Goal: Ask a question: Seek information or help from site administrators or community

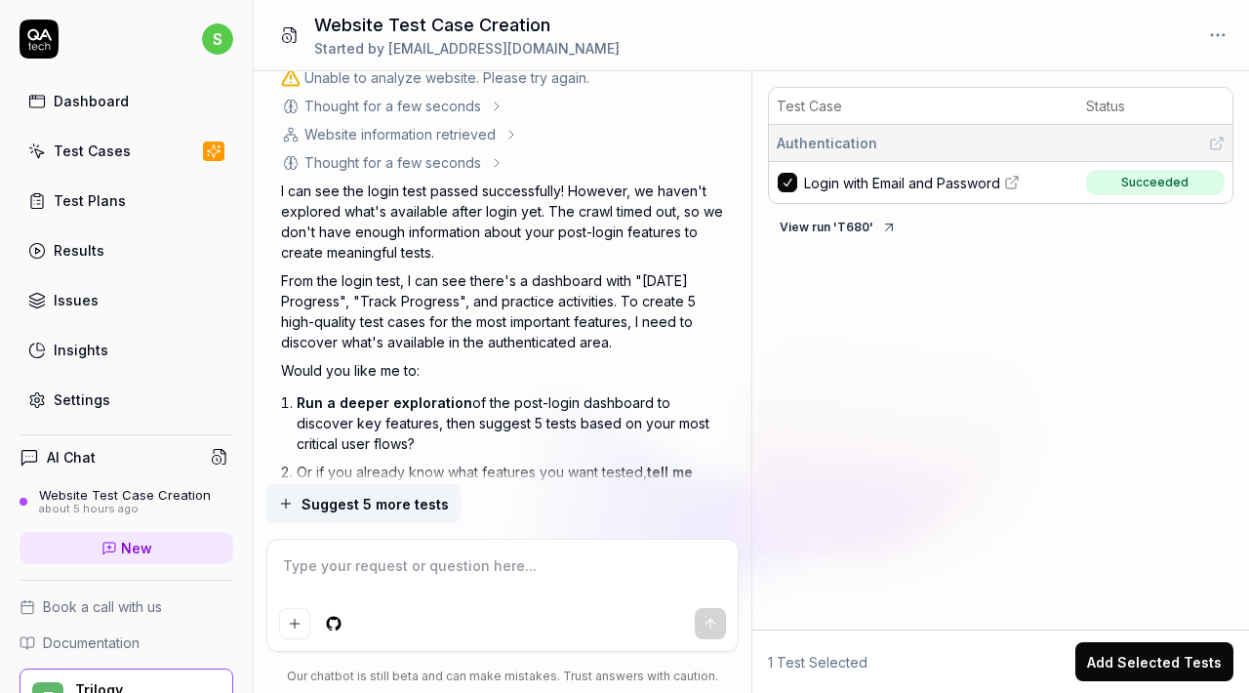
scroll to position [1323, 0]
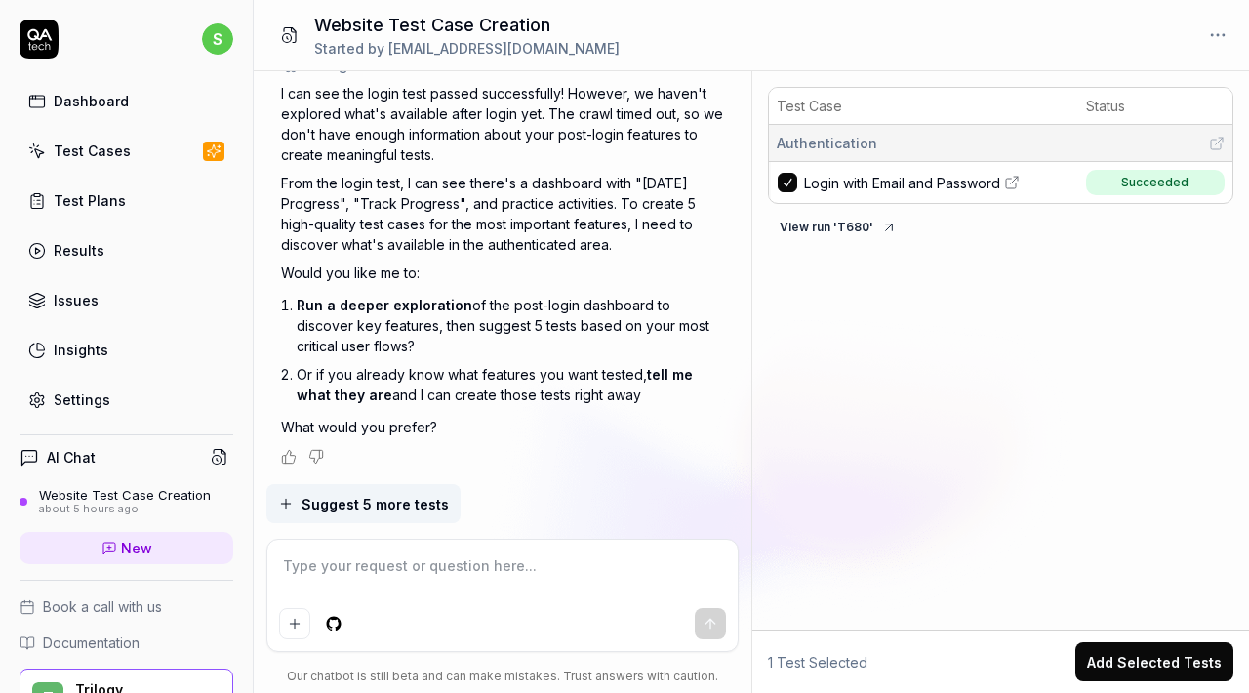
type textarea "*"
click at [489, 566] on textarea at bounding box center [503, 575] width 448 height 49
type textarea "y"
type textarea "*"
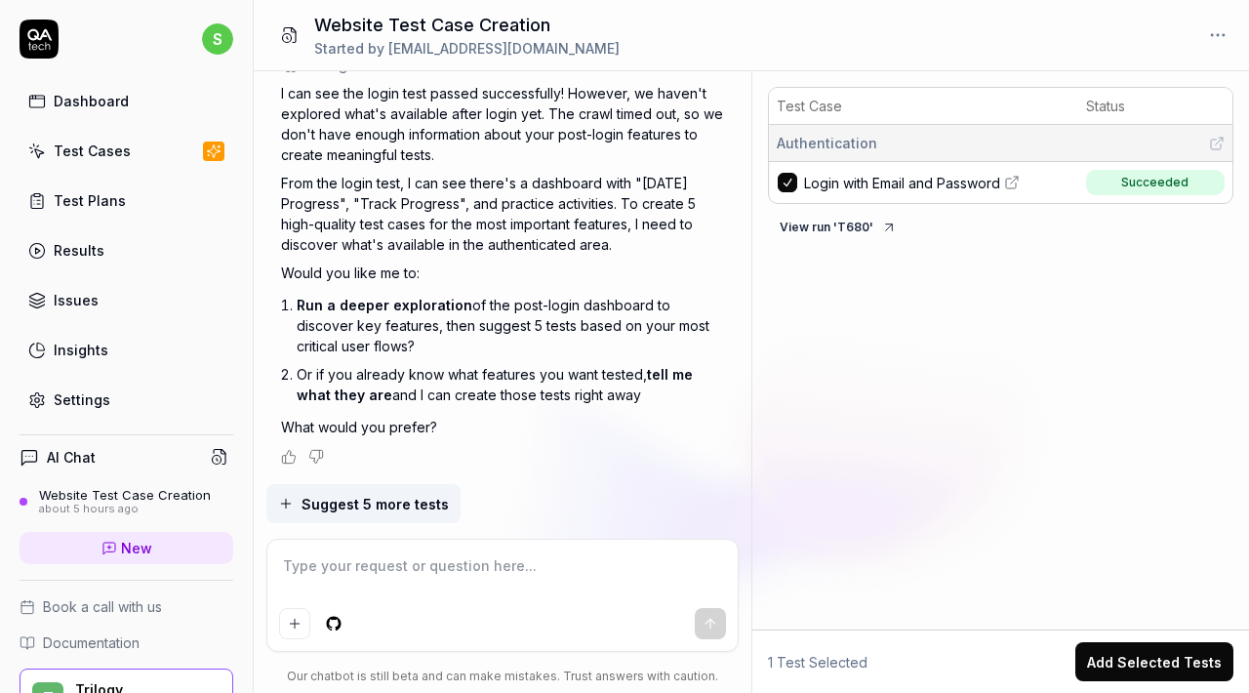
type textarea "t"
type textarea "*"
type textarea "te"
type textarea "*"
type textarea "tes"
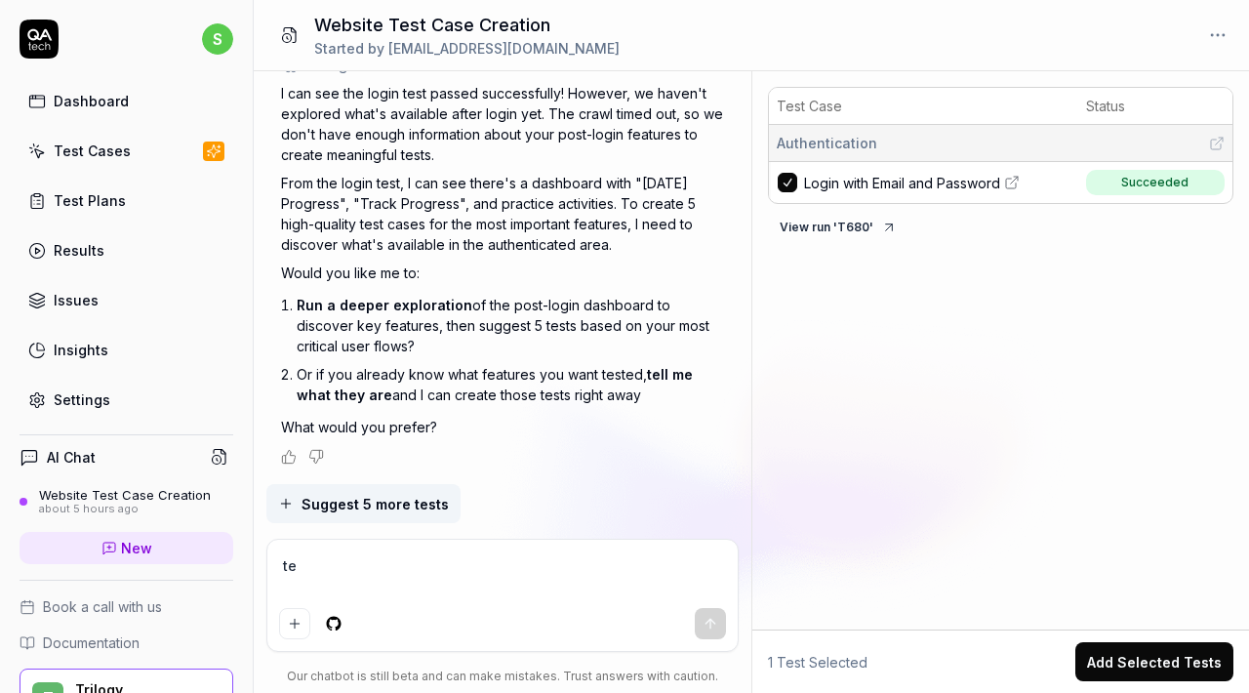
type textarea "*"
type textarea "test"
type textarea "*"
type textarea "test"
type textarea "*"
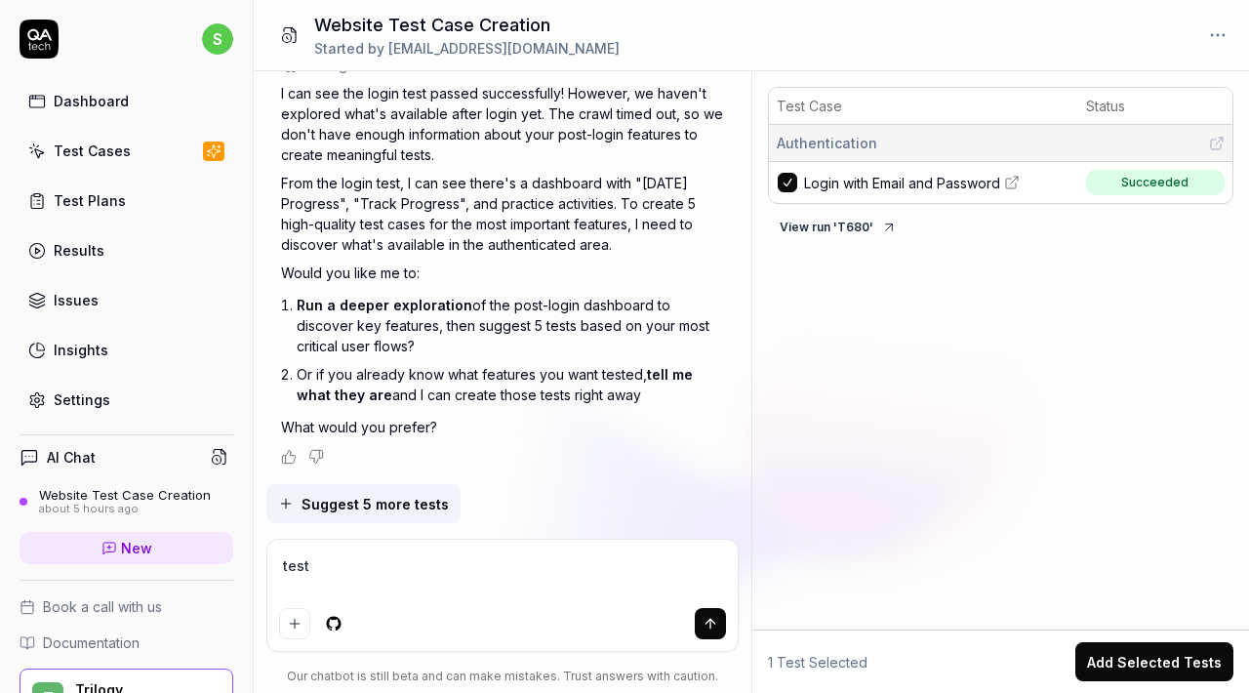
type textarea "test i"
type textarea "*"
type textarea "test if"
type textarea "*"
type textarea "test if"
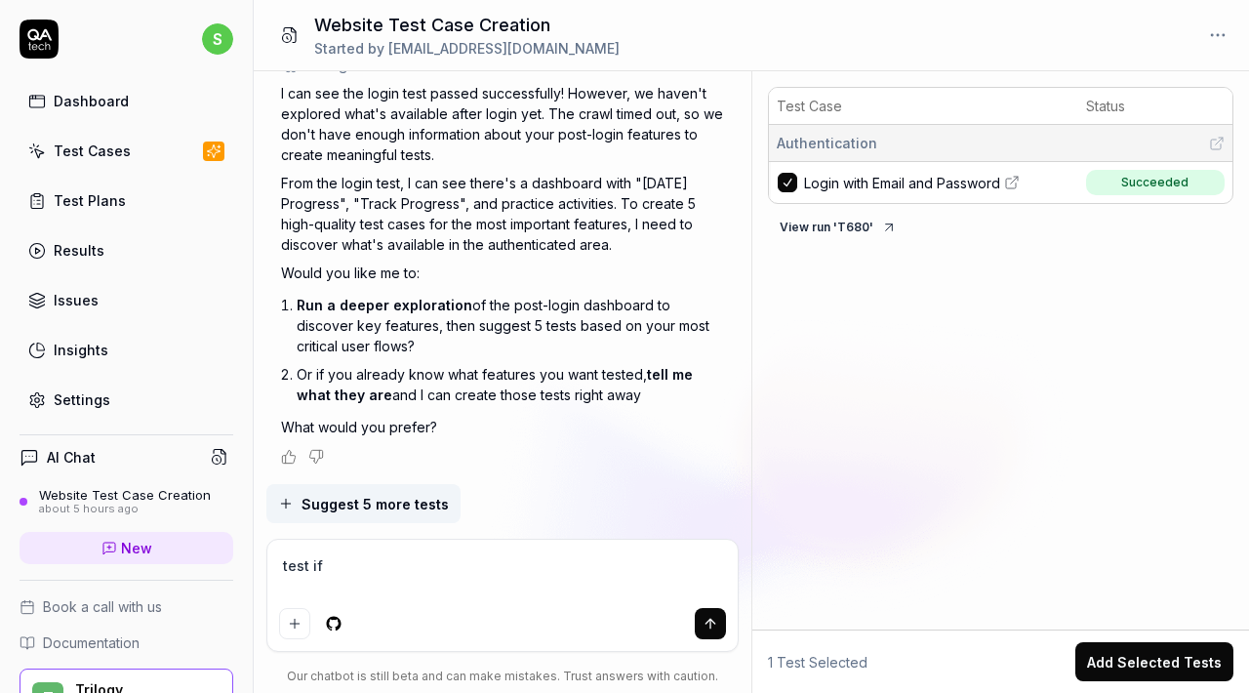
type textarea "*"
type textarea "test if t"
type textarea "*"
type textarea "test if th"
type textarea "*"
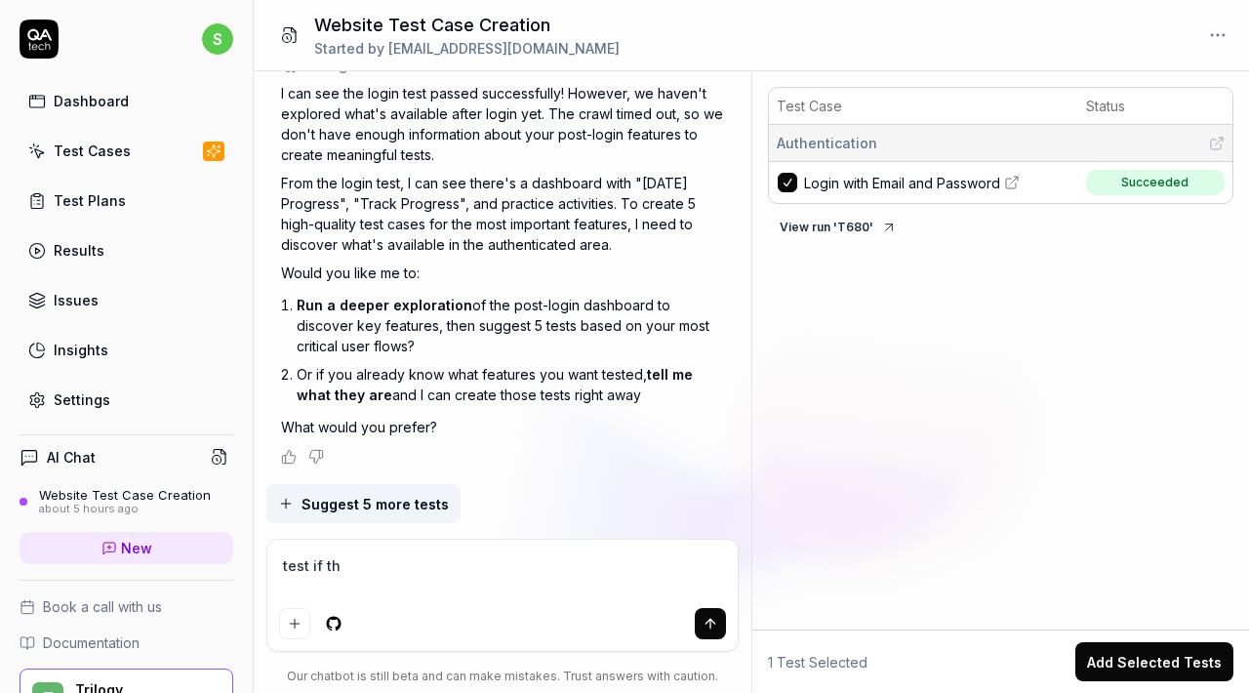
type textarea "test if the"
type textarea "*"
type textarea "test if the"
type textarea "*"
type textarea "test if the b"
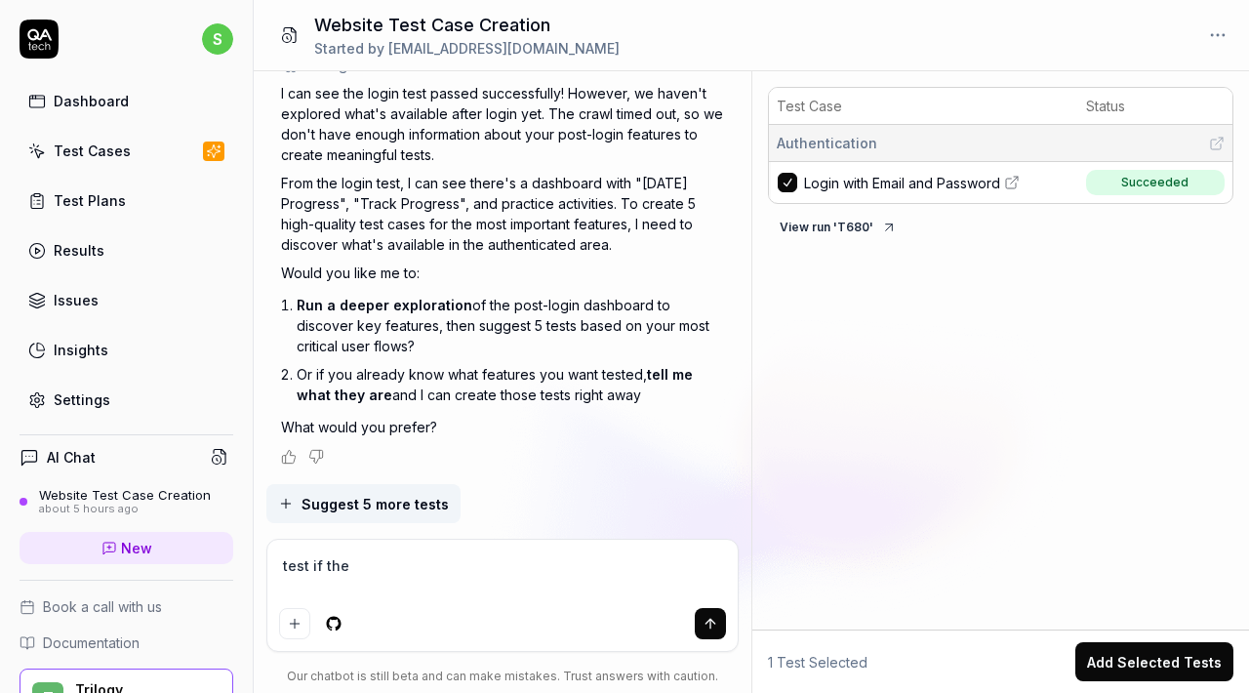
type textarea "*"
type textarea "test if the bu"
type textarea "*"
type textarea "test if the but"
type textarea "*"
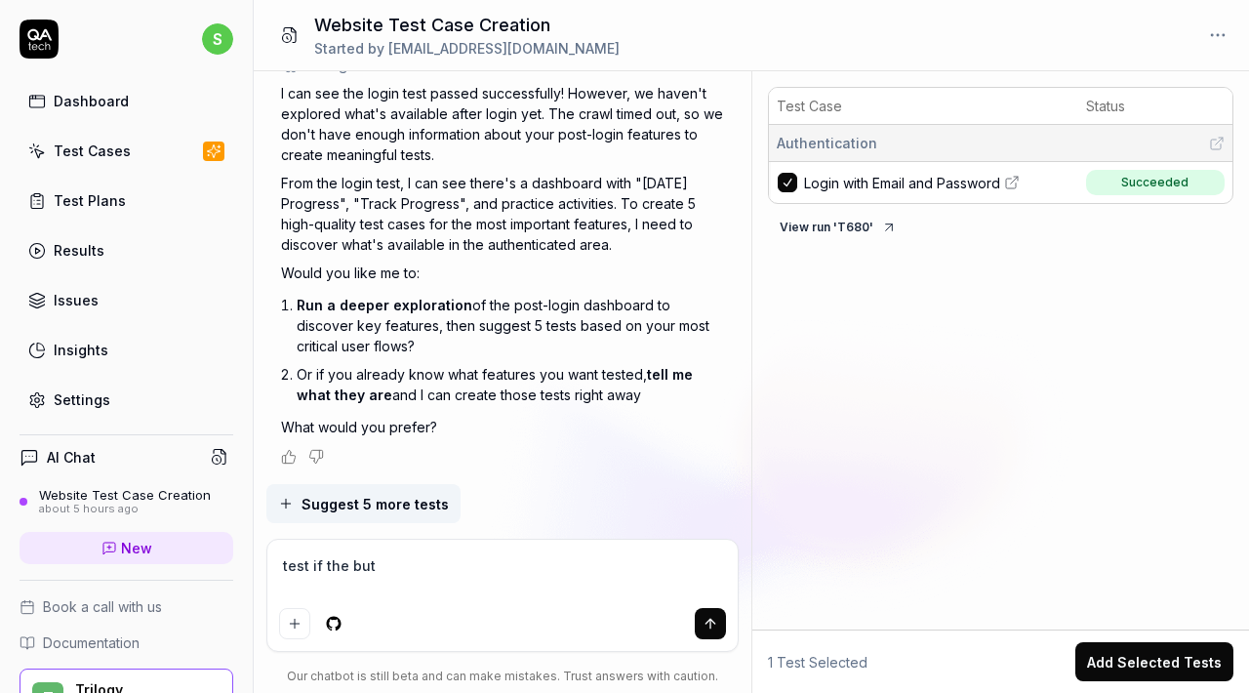
type textarea "test if the butt"
type textarea "*"
type textarea "test if the butto"
type textarea "*"
type textarea "test if the button"
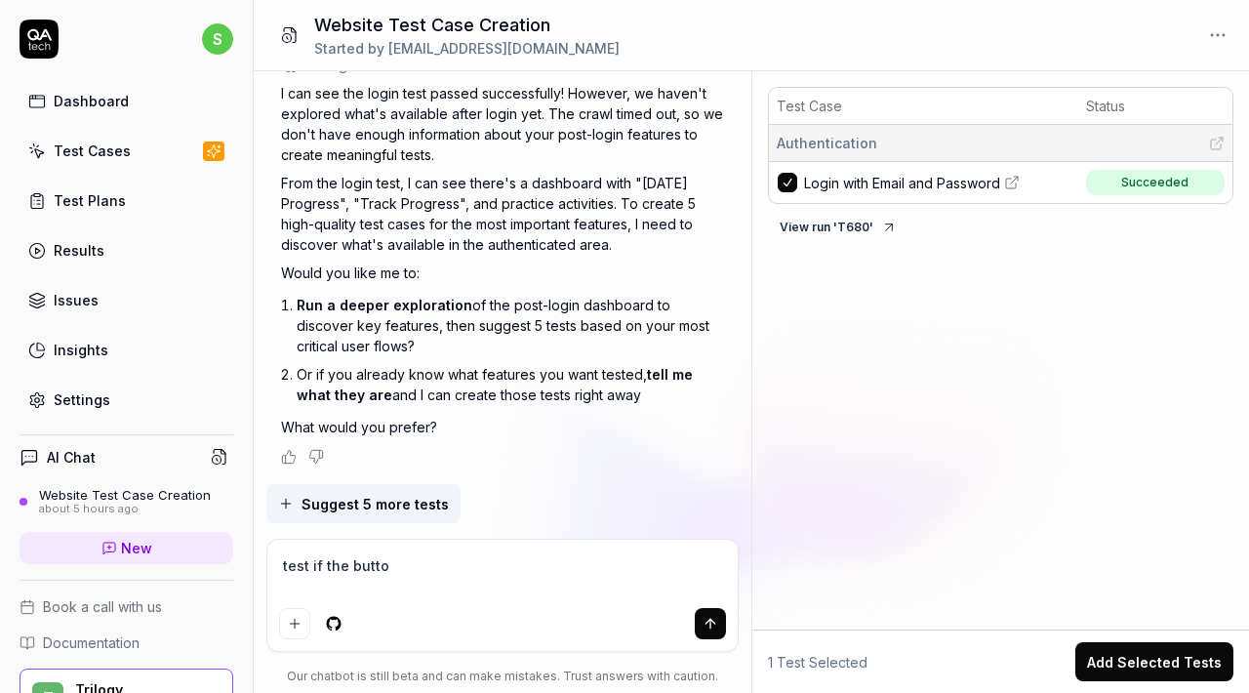
type textarea "*"
type textarea "test if the button"
type textarea "*"
type textarea "test if the button y"
type textarea "*"
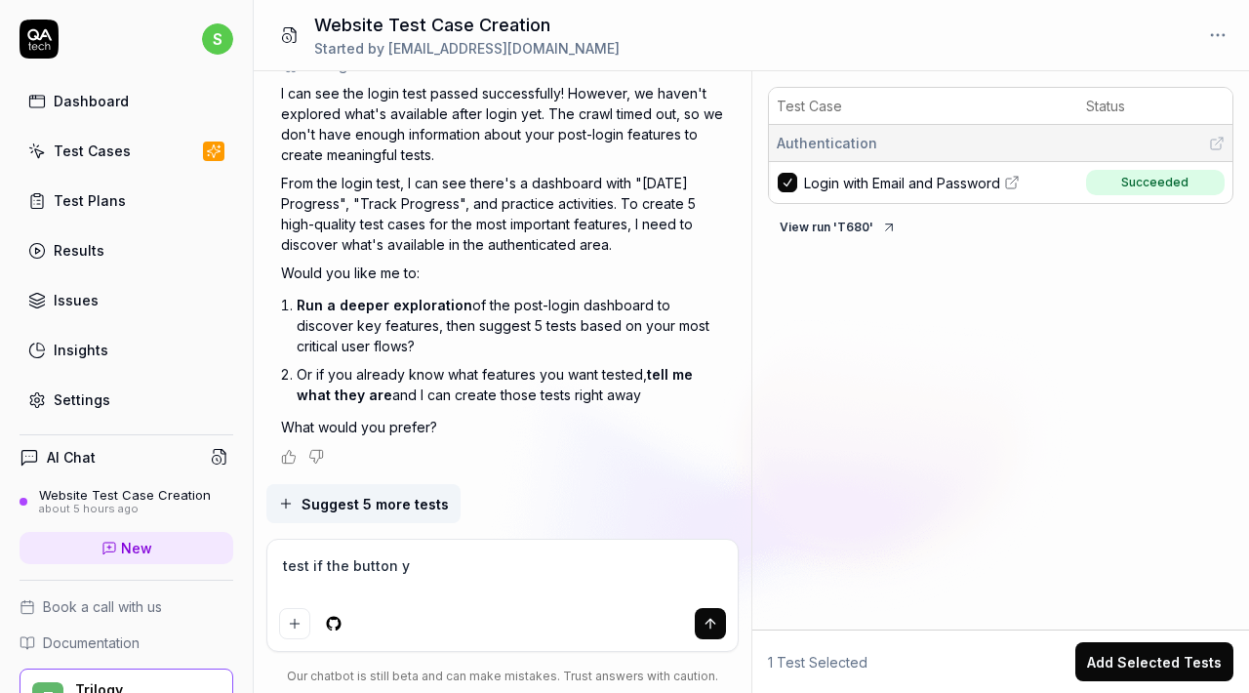
type textarea "test if the button yo"
type textarea "*"
type textarea "test if the button you"
type textarea "*"
type textarea "test if the button you"
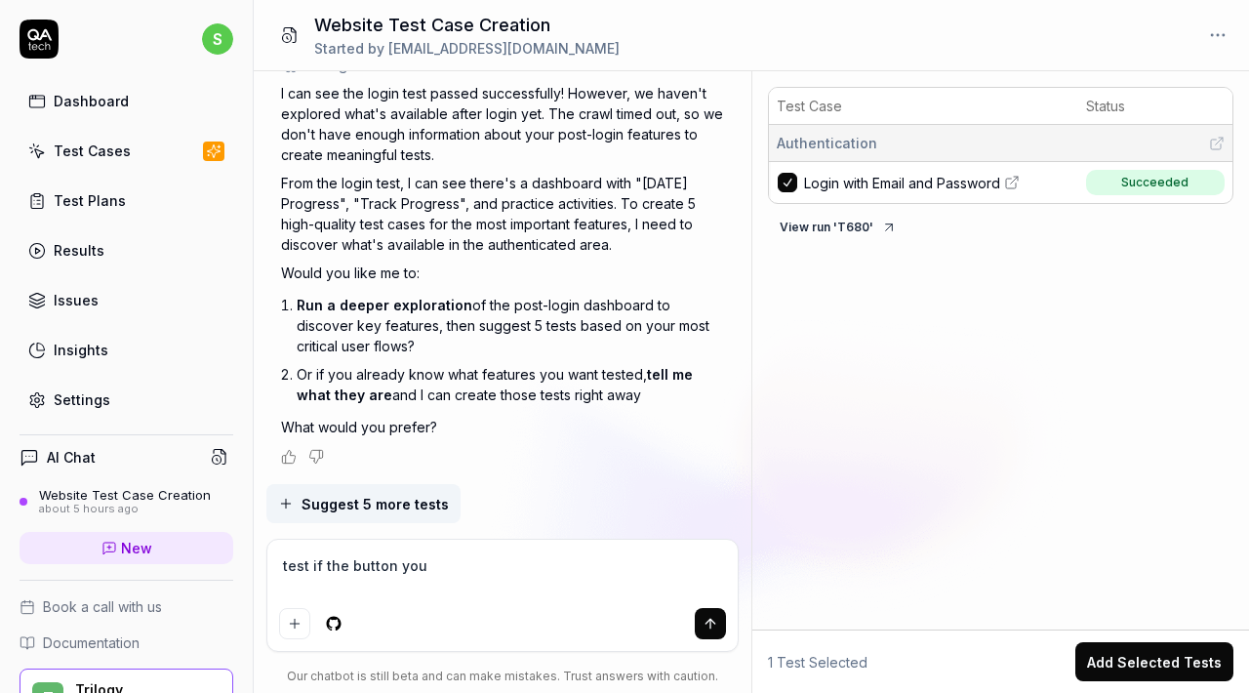
type textarea "*"
type textarea "test if the button you s"
type textarea "*"
type textarea "test if the button you se"
type textarea "*"
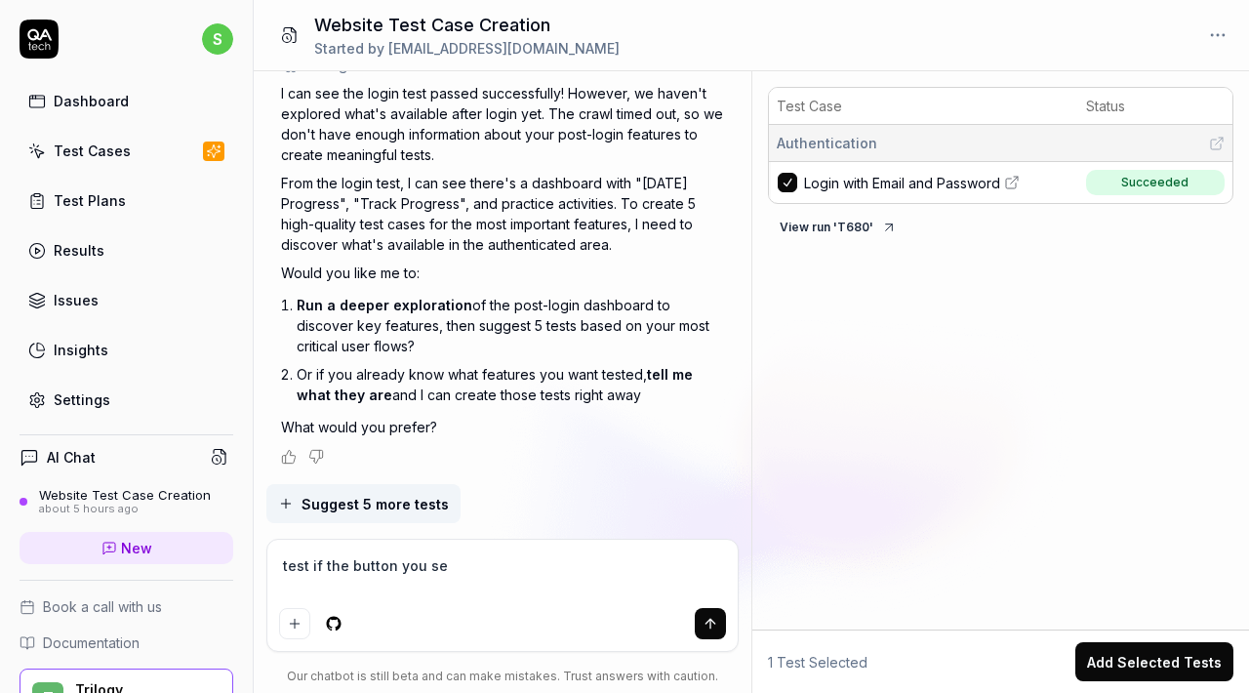
type textarea "test if the button you see"
type textarea "*"
type textarea "test if the button you see"
type textarea "*"
type textarea "test if the button you see i"
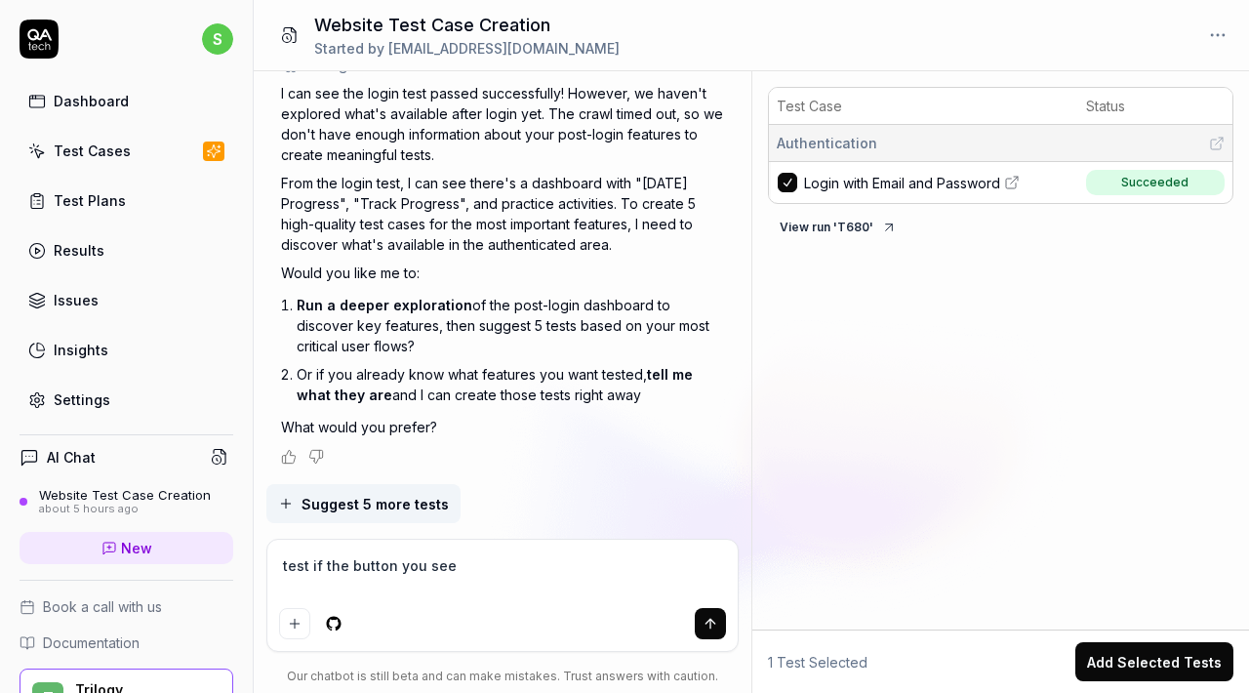
type textarea "*"
type textarea "test if the button you see is"
type textarea "*"
type textarea "test if the button you see is"
type textarea "*"
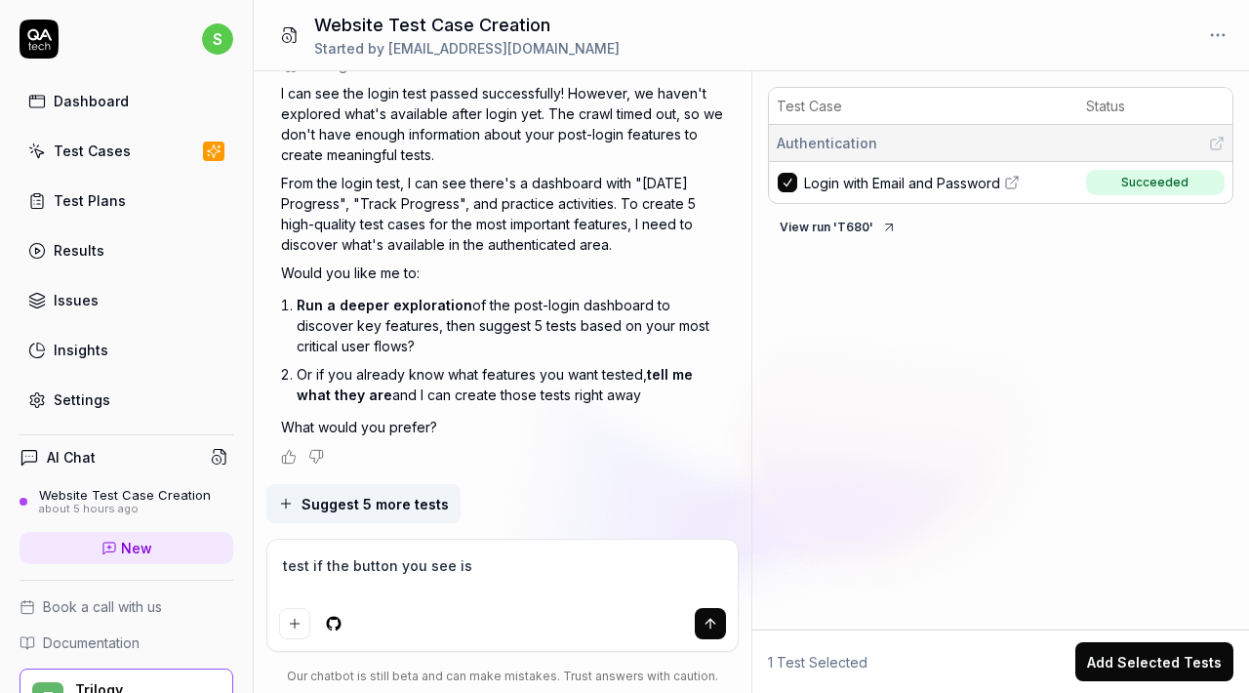
type textarea "test if the button you see is a"
type textarea "*"
type textarea "test if the button you see is a"
type textarea "*"
type textarea "test if the button you see is a g"
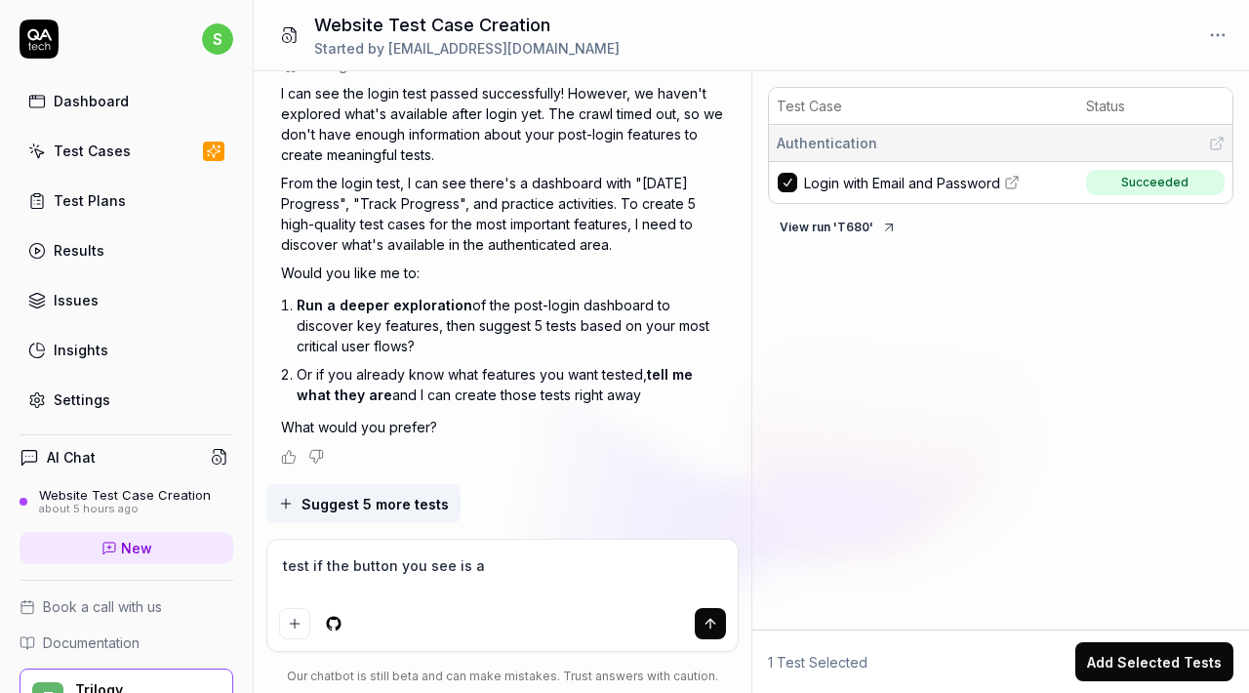
type textarea "*"
type textarea "test if the button you see is a gr"
type textarea "*"
type textarea "test if the button you see is a gre"
type textarea "*"
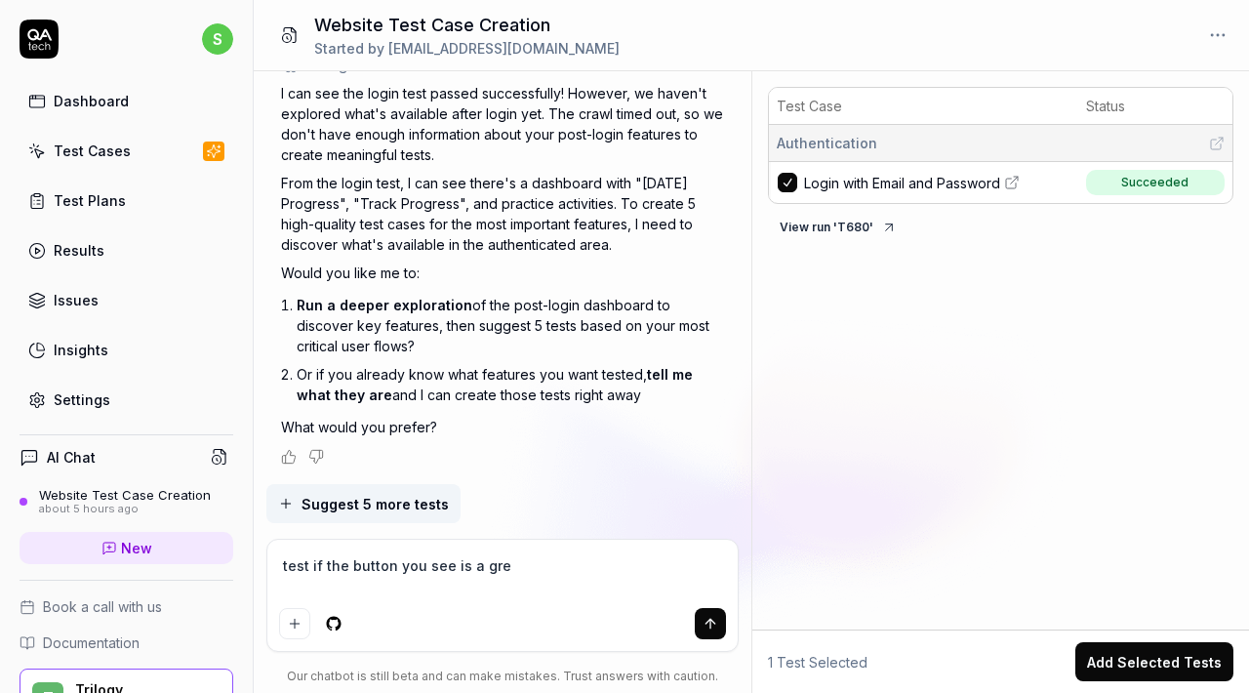
type textarea "test if the button you see is a gree"
type textarea "*"
type textarea "test if the button you see is a green"
type textarea "*"
type textarea "test if the button you see is a green"
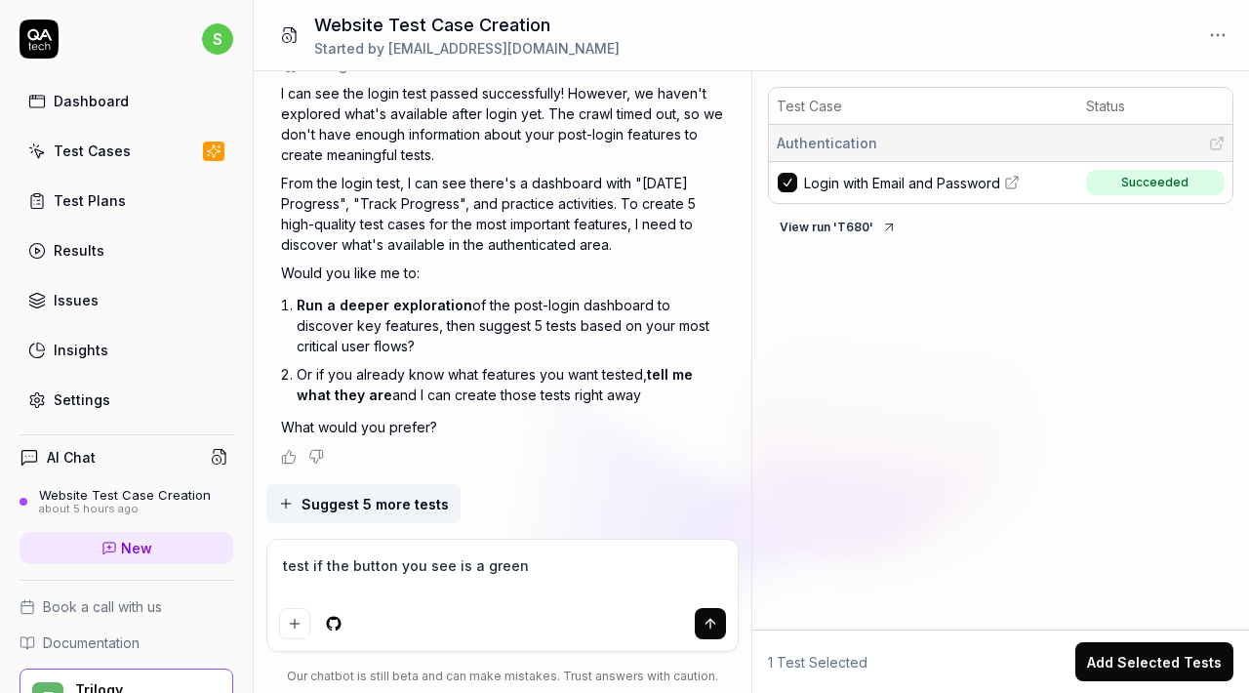
type textarea "*"
type textarea "test if the button you see is a green w"
type textarea "*"
type textarea "test if the button you see is a green wi"
type textarea "*"
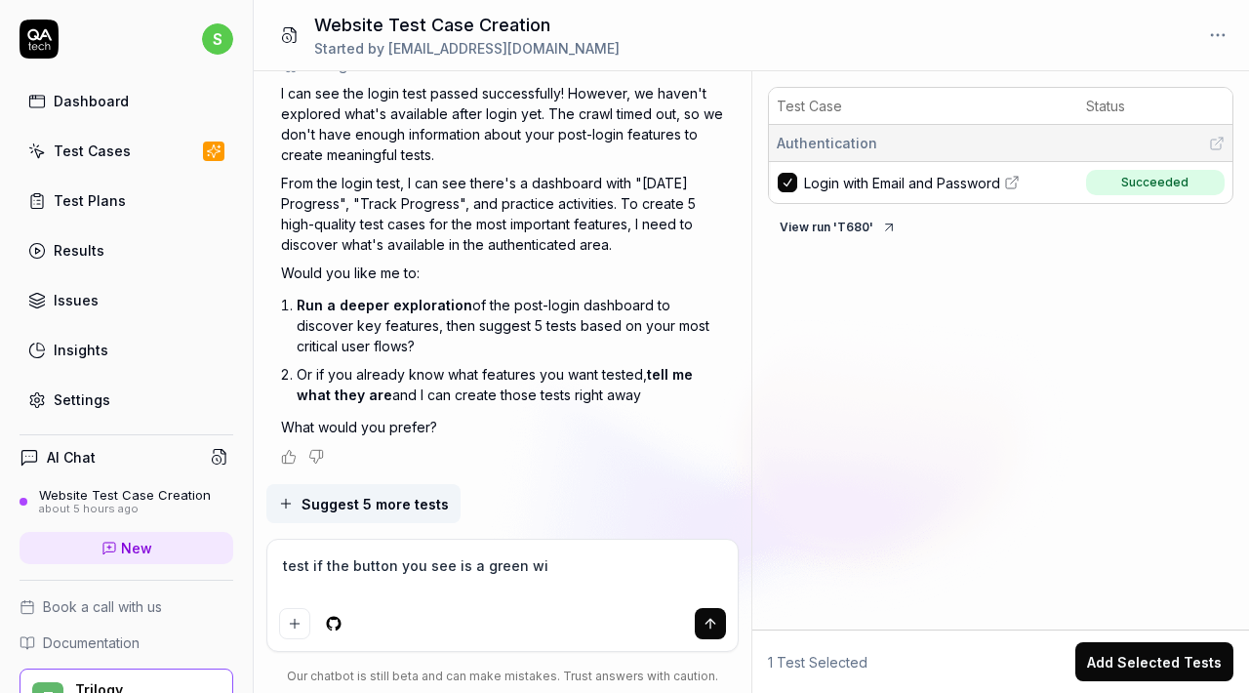
type textarea "test if the button you see is a green wit"
type textarea "*"
type textarea "test if the button you see is a green with"
type textarea "*"
type textarea "test if the button you see is a green wit"
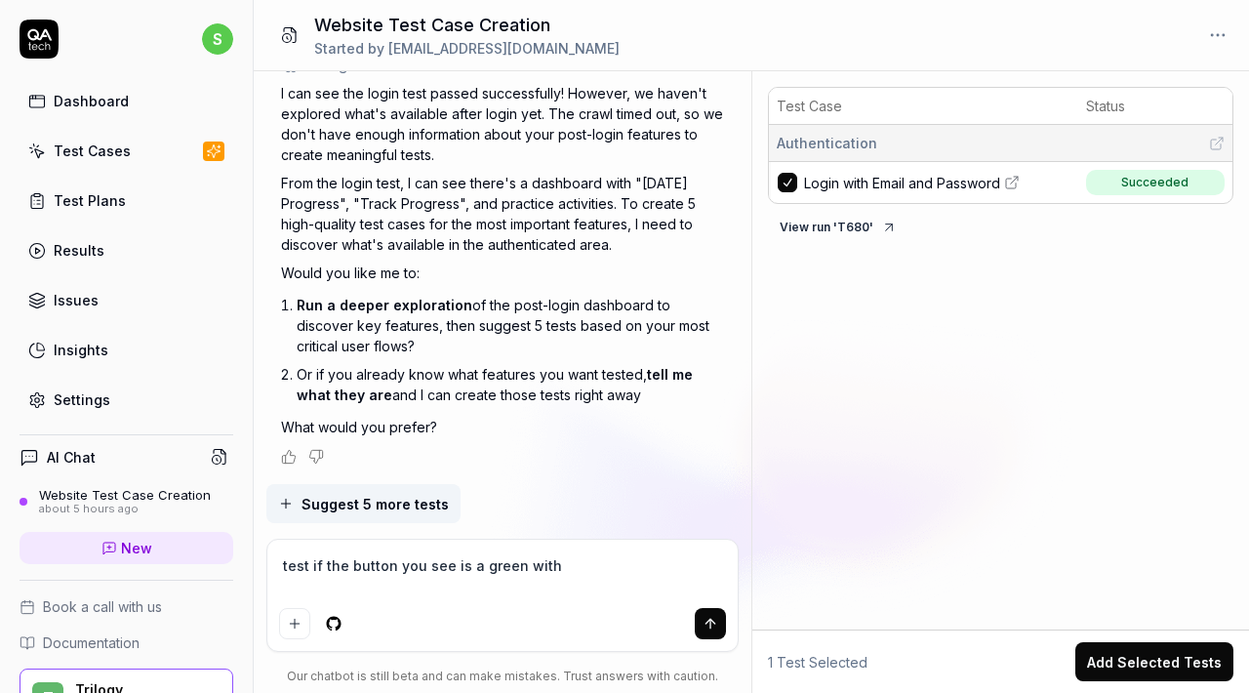
type textarea "*"
type textarea "test if the button you see is a green wi"
type textarea "*"
type textarea "test if the button you see is a green w"
type textarea "*"
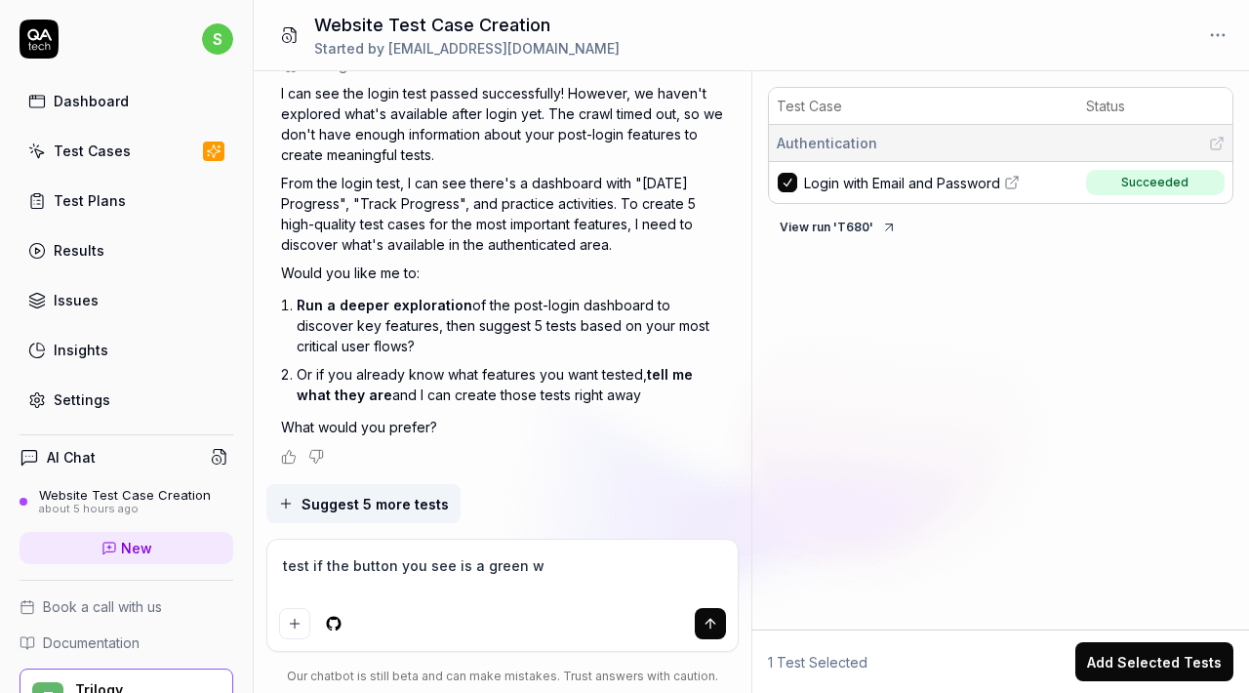
type textarea "test if the button you see is a green"
type textarea "*"
type textarea "test if the button you see is a green b"
type textarea "*"
type textarea "test if the button you see is a green bu"
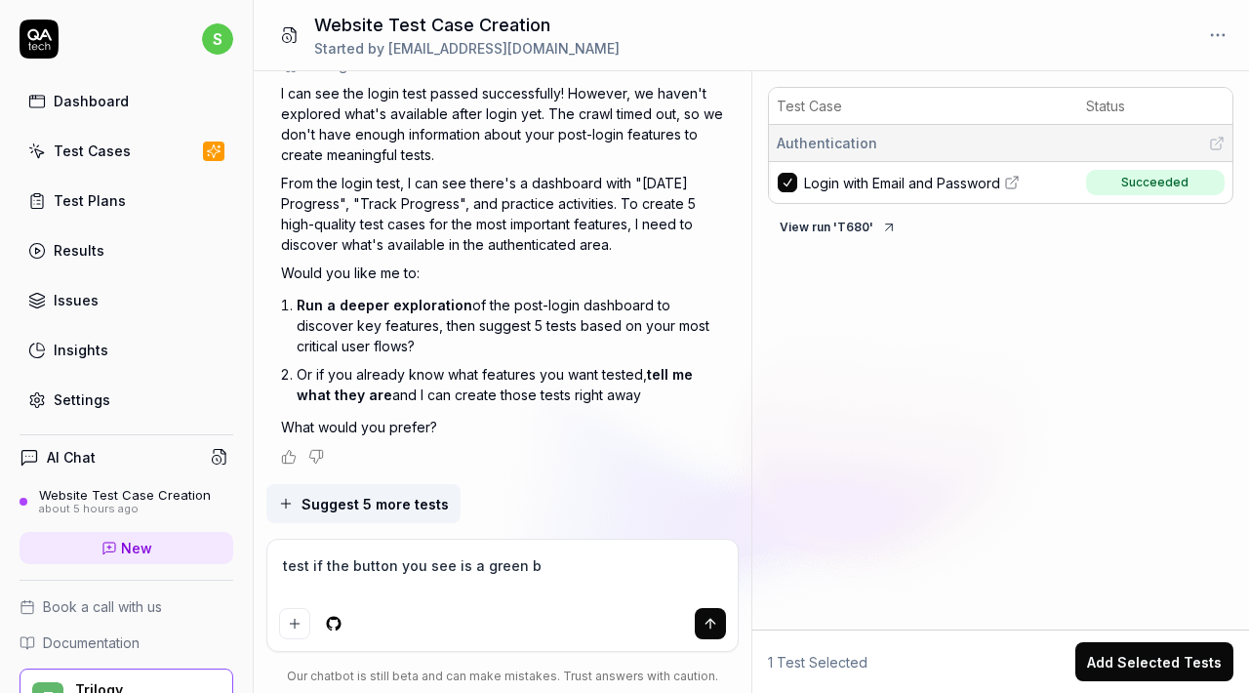
type textarea "*"
type textarea "test if the button you see is a green but"
type textarea "*"
type textarea "test if the button you see is a green butt"
type textarea "*"
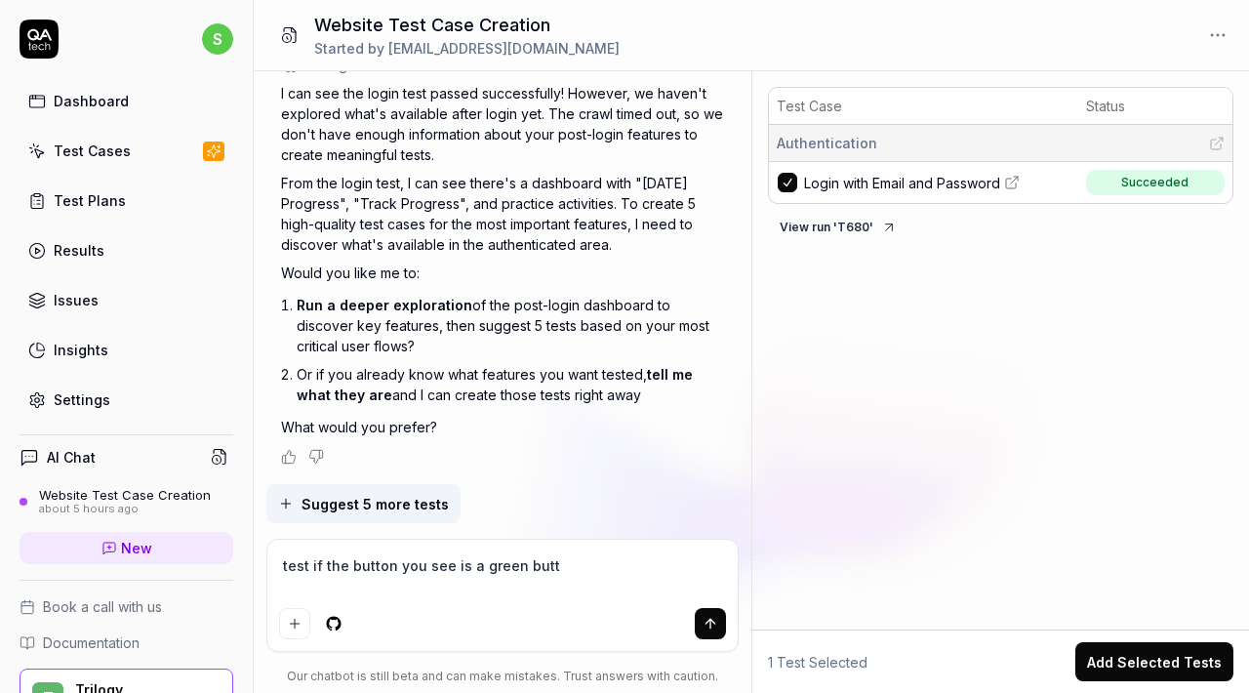
type textarea "test if the button you see is a green butto"
type textarea "*"
type textarea "test if the button you see is a green button"
type textarea "*"
type textarea "test if the button you see is a green button"
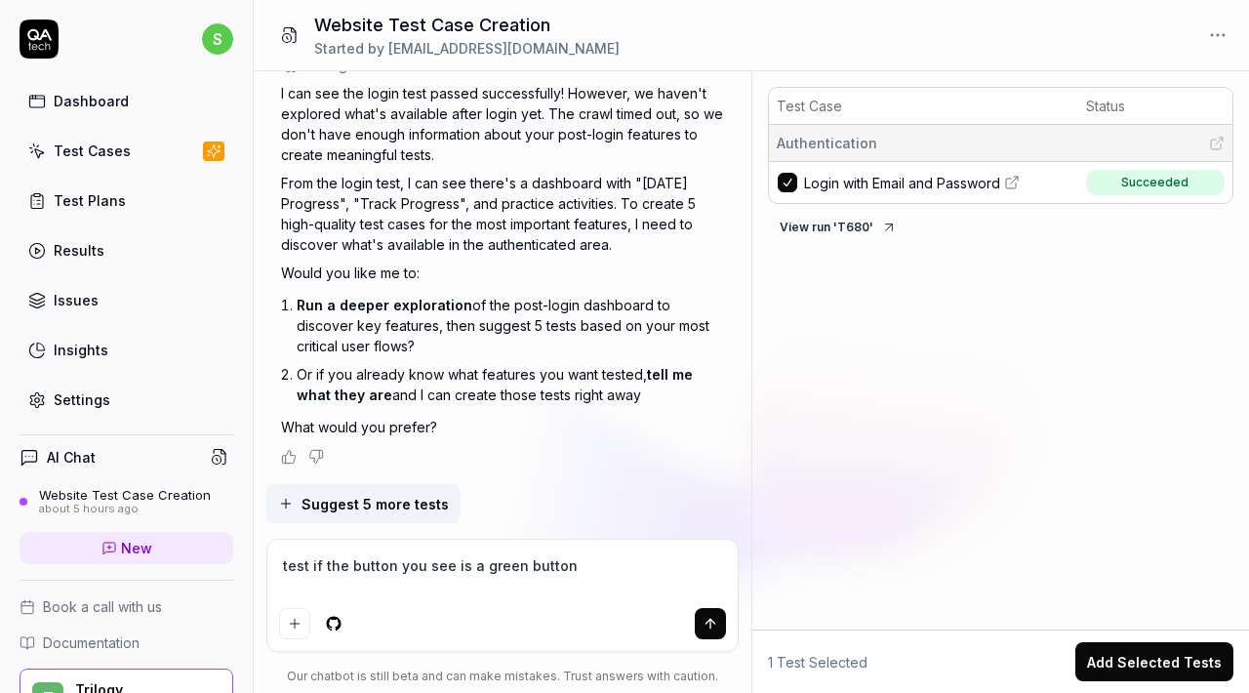
type textarea "*"
type textarea "test if the button you see is a green button w"
type textarea "*"
type textarea "test if the button you see is a green button wi"
type textarea "*"
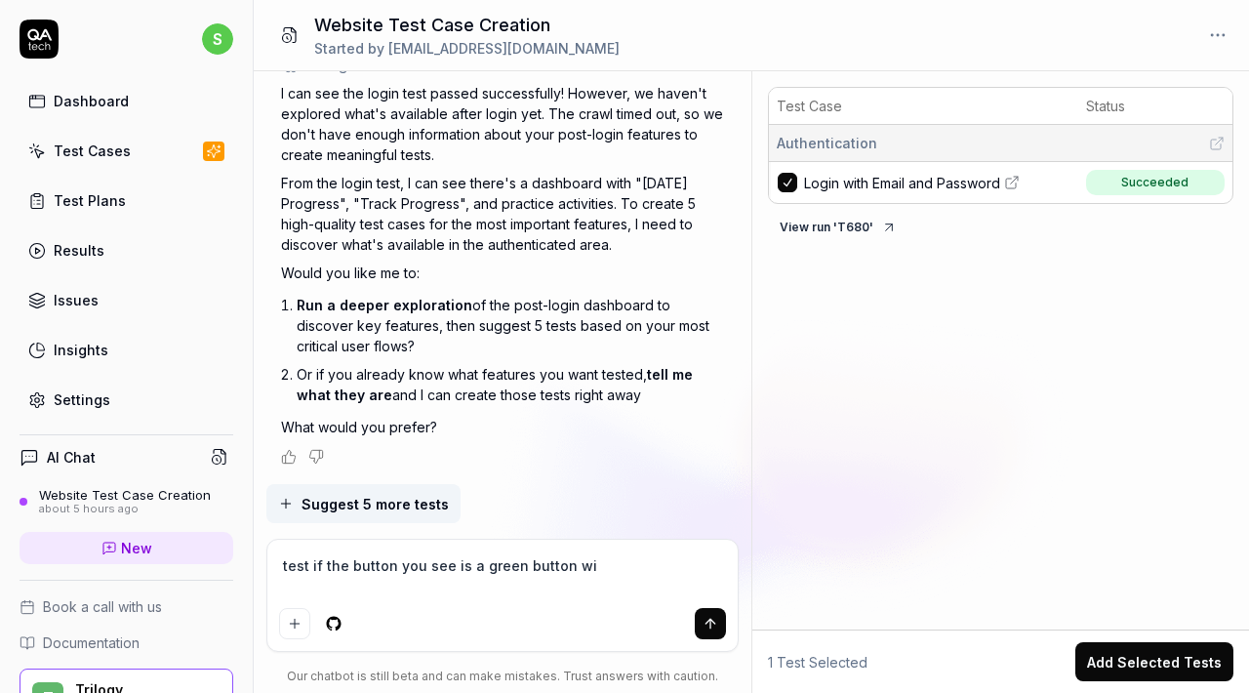
type textarea "test if the button you see is a green button wit"
type textarea "*"
type textarea "test if the button you see is a green button with"
type textarea "*"
type textarea "test if the button you see is a green button with"
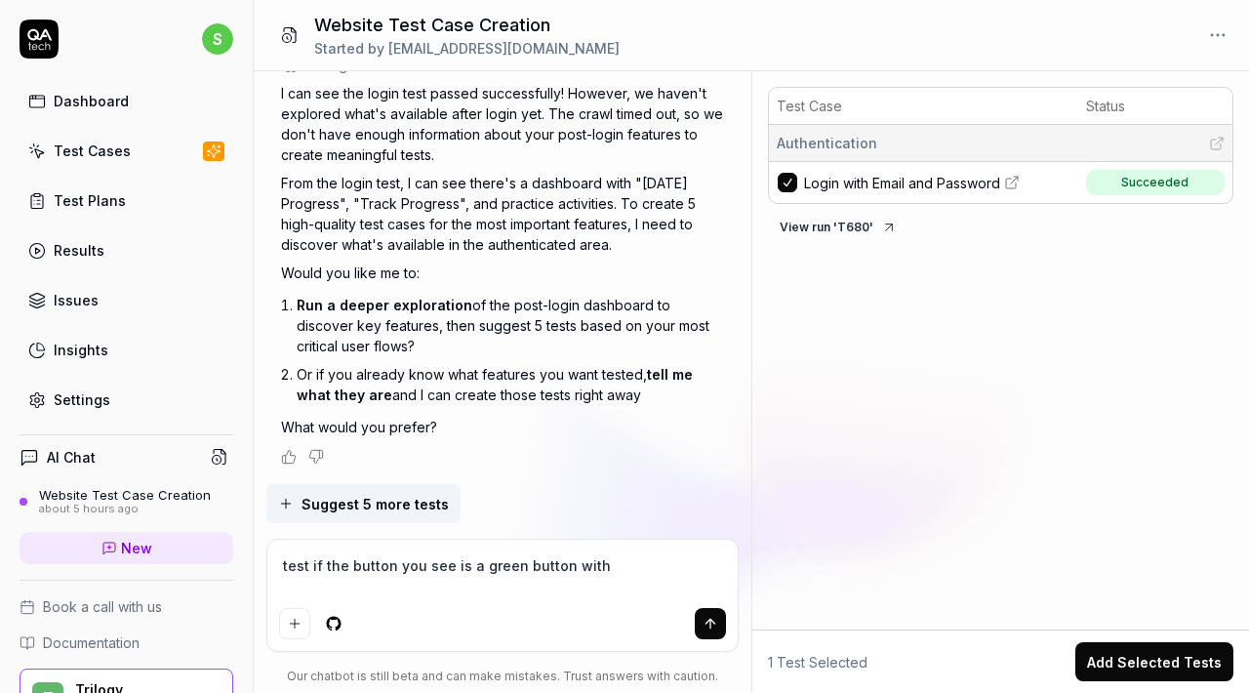
type textarea "*"
type textarea "test if the button you see is a green button with t"
type textarea "*"
type textarea "test if the button you see is a green button with te"
type textarea "*"
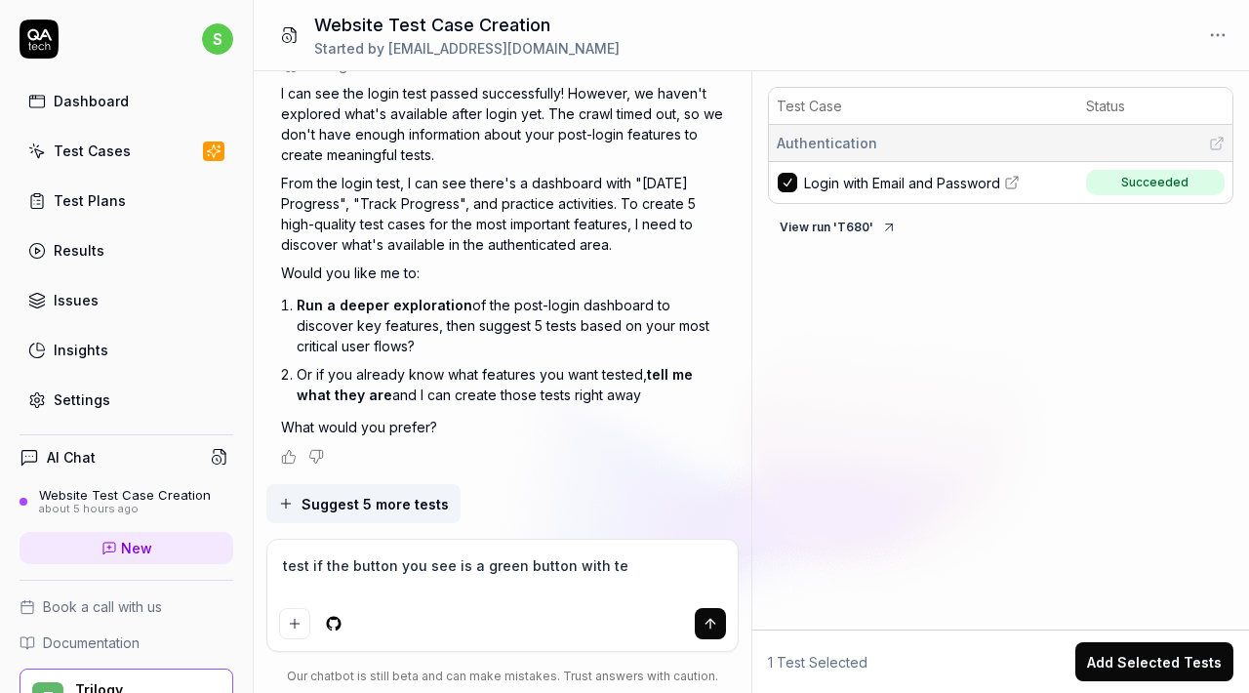
type textarea "test if the button you see is a green button with tex"
type textarea "*"
type textarea "test if the button you see is a green button with text"
type textarea "*"
type textarea "test if the button you see is a green button with text"
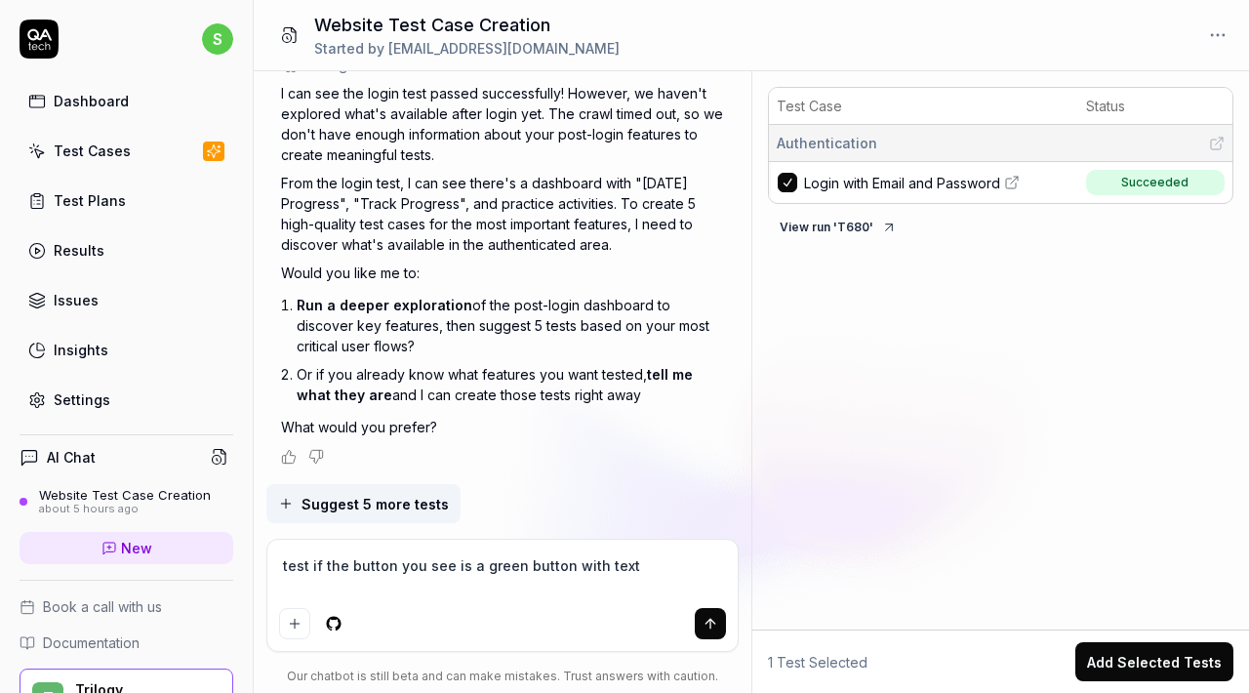
type textarea "*"
type textarea "test if the button you see is a green button with text ""
type textarea "*"
type textarea "test if the button you see is a green button with text"
type textarea "*"
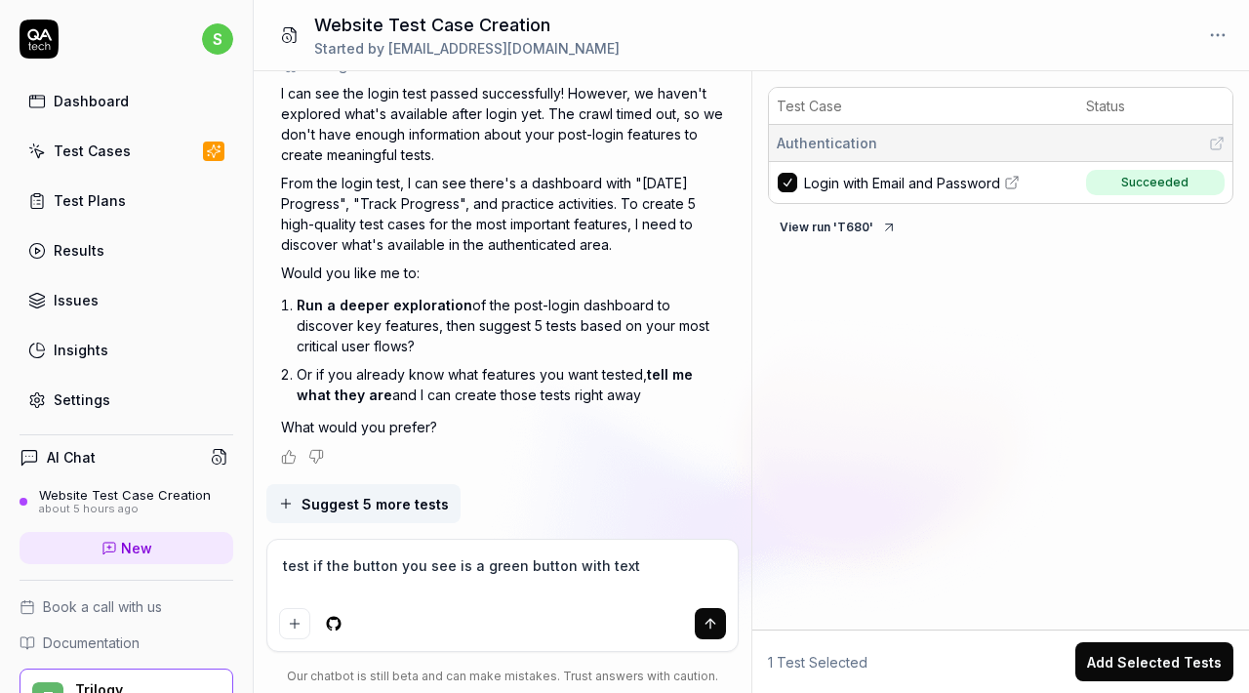
type textarea "test if the button you see is a green button with text"
type textarea "*"
type textarea "test if the button you see is a green button with tex"
type textarea "*"
type textarea "test if the button you see is a green button with te"
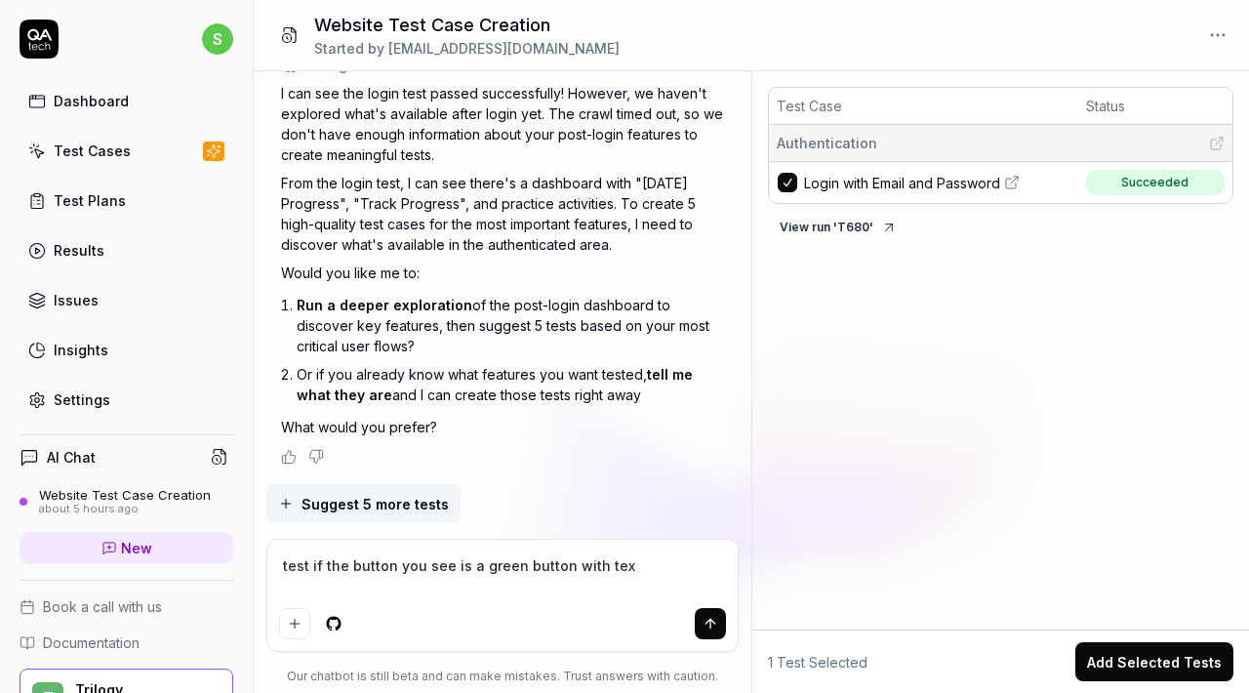
type textarea "*"
type textarea "test if the button you see is a green button with t"
type textarea "*"
type textarea "test if the button you see is a green button with"
type textarea "*"
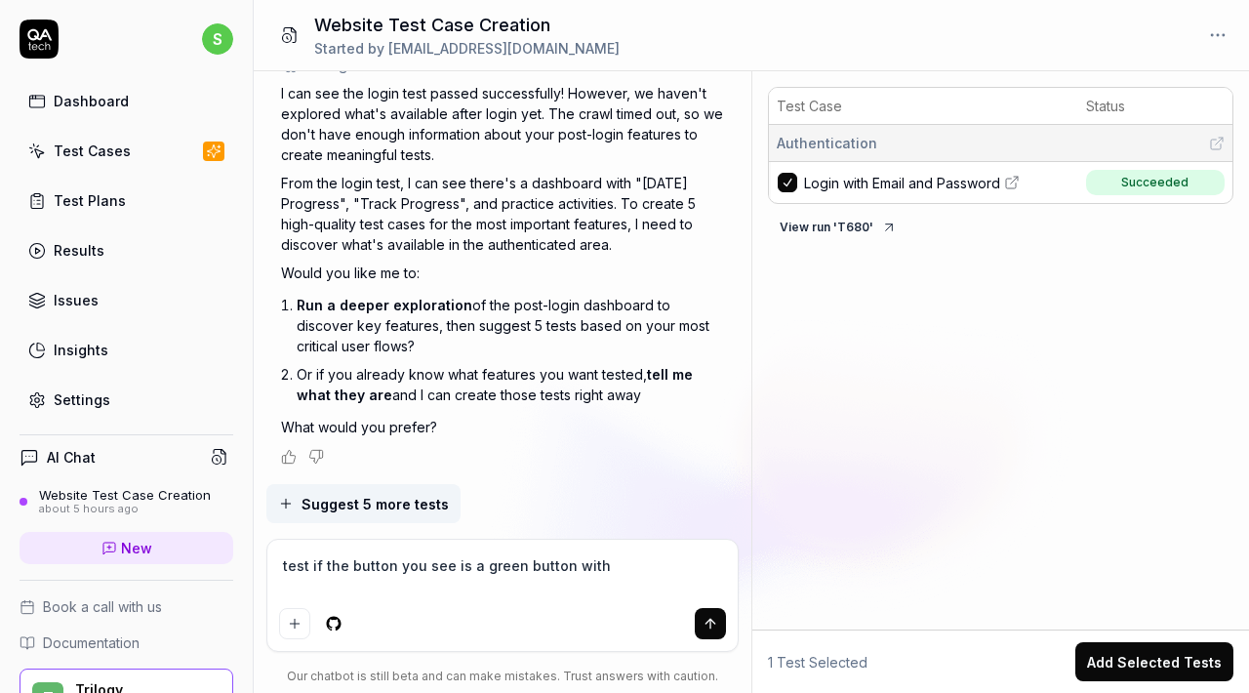
type textarea "test if the button you see is a green button with C"
type textarea "*"
type textarea "test if the button you see is a green button with CT"
type textarea "*"
type textarea "test if the button you see is a green button with CTA"
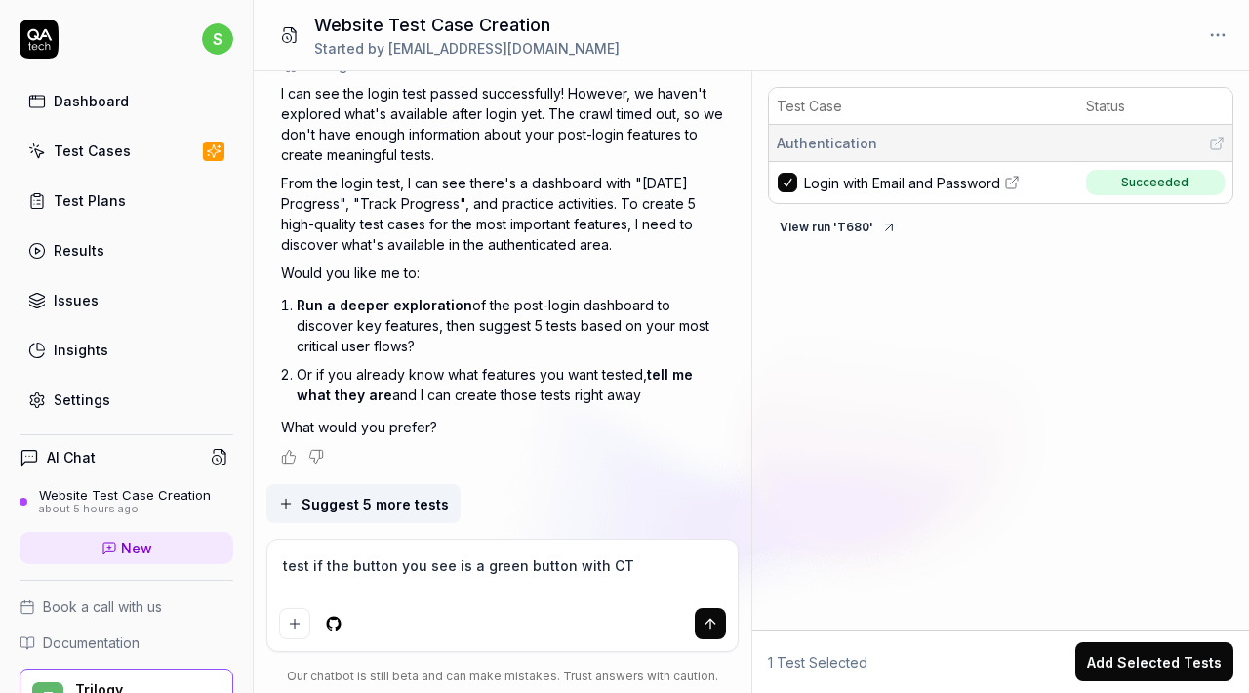
type textarea "*"
type textarea "test if the button you see is a green button with CTA"
type textarea "*"
type textarea "test if the button you see is a green button with CTA t"
type textarea "*"
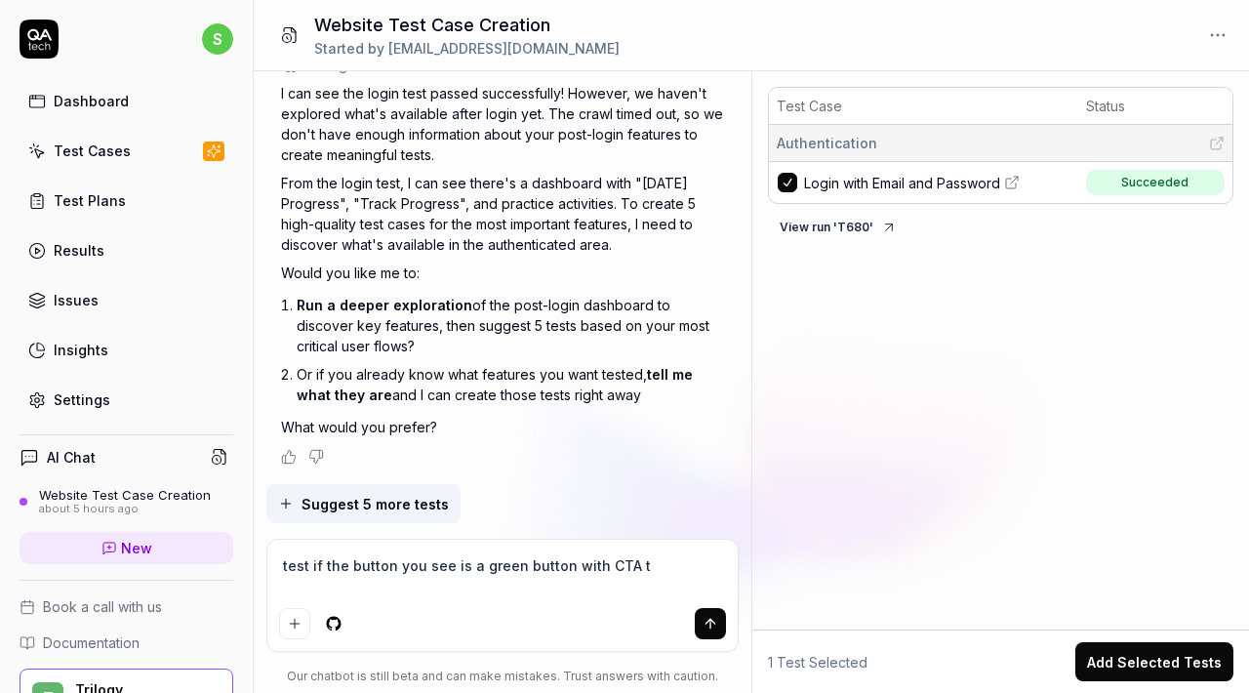
type textarea "test if the button you see is a green button with CTA to"
type textarea "*"
type textarea "test if the button you see is a green button with CTA to"
type textarea "*"
type textarea "test if the button you see is a green button with CTA to t"
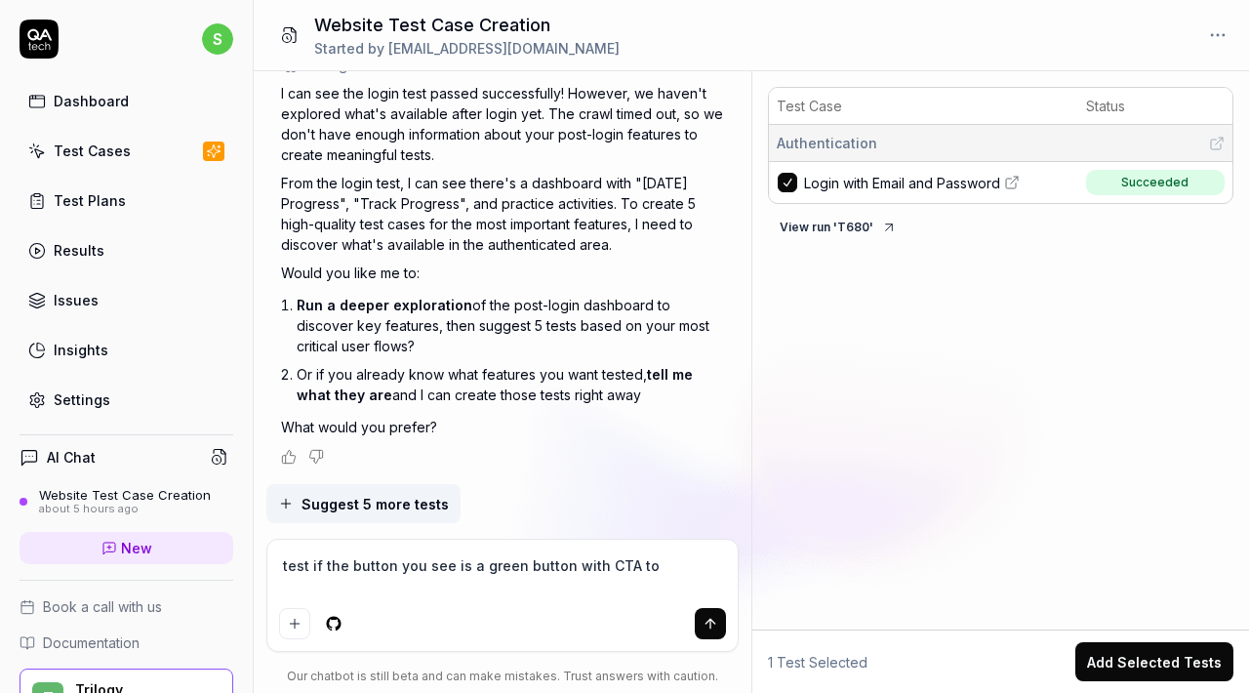
type textarea "*"
type textarea "test if the button you see is a green button with CTA to ta"
type textarea "*"
type textarea "test if the button you see is a green button with CTA to tae"
type textarea "*"
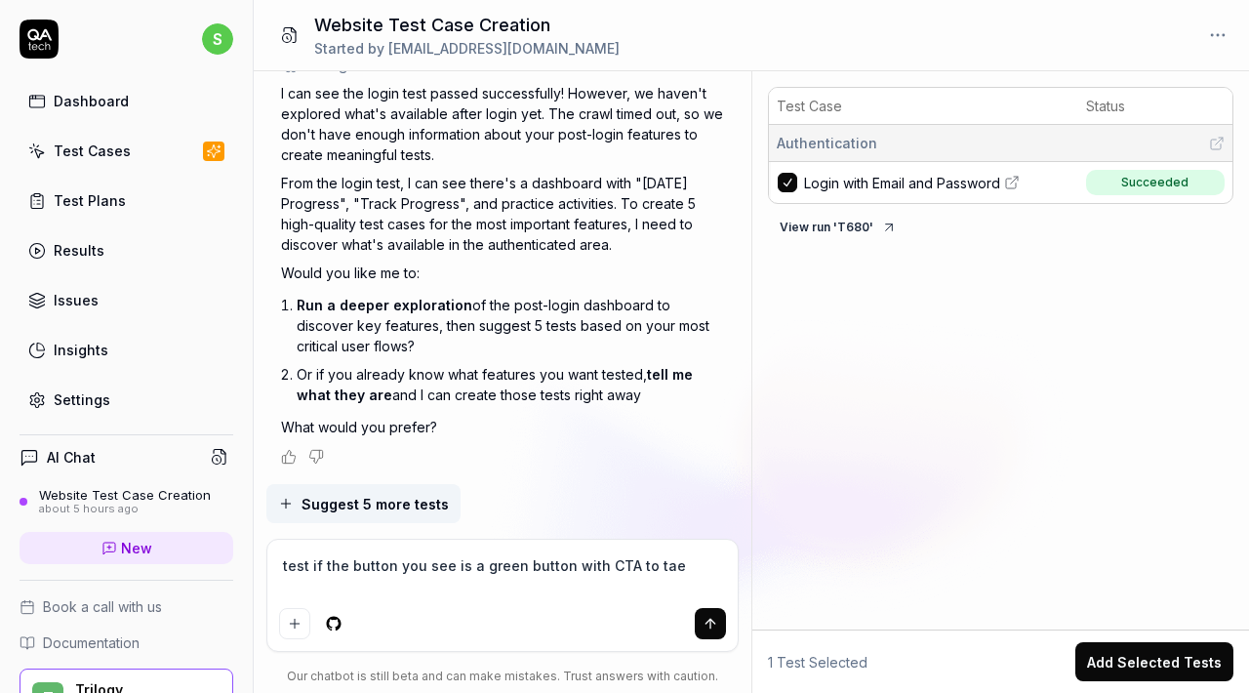
type textarea "test if the button you see is a green button with CTA to ta"
type textarea "*"
type textarea "test if the button you see is a green button with CTA to tak"
type textarea "*"
type textarea "test if the button you see is a green button with CTA to take"
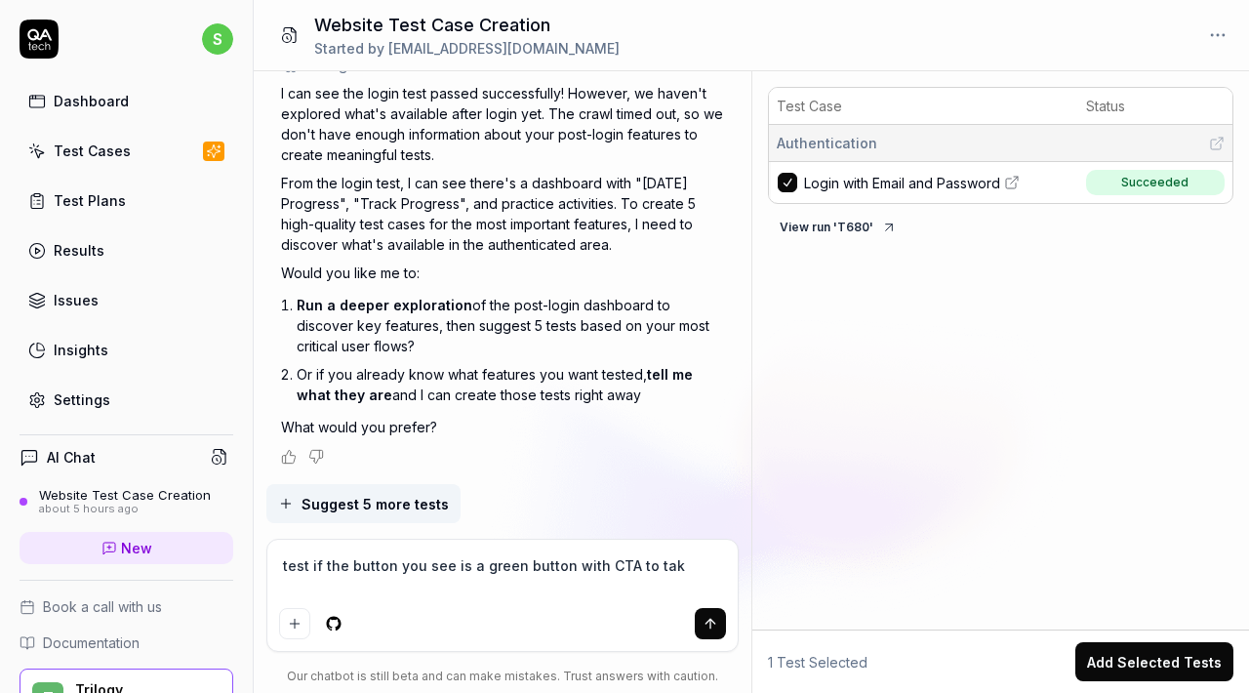
type textarea "*"
type textarea "test if the button you see is a green button with CTA to taken"
type textarea "*"
type textarea "test if the button you see is a green button with CTA to take"
type textarea "*"
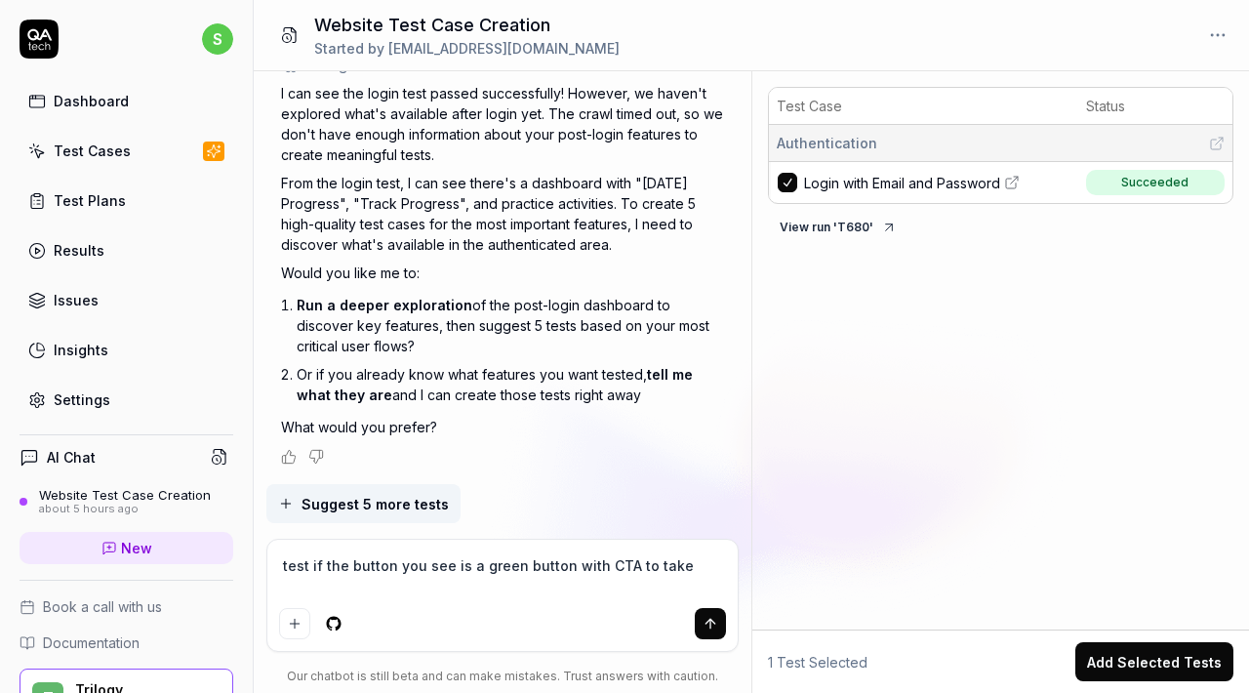
type textarea "test if the button you see is a green button with CTA to take"
type textarea "*"
type textarea "test if the button you see is a green button with CTA to take a"
type textarea "*"
type textarea "test if the button you see is a green button with CTA to take an"
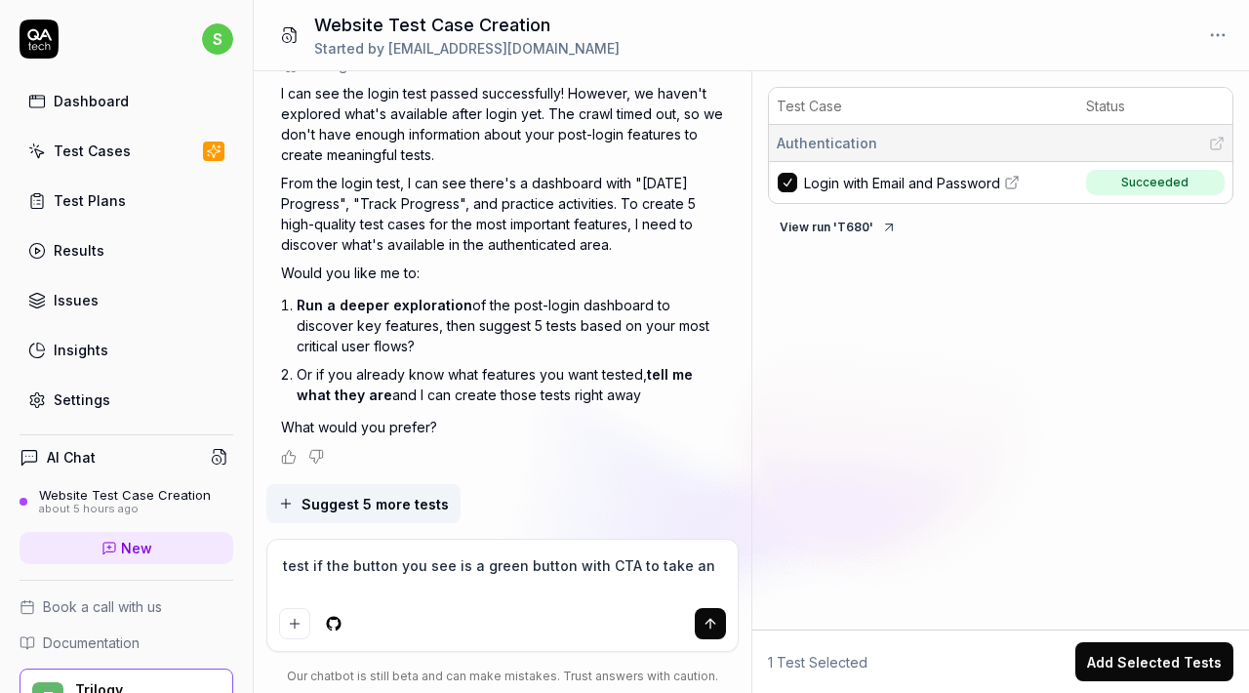
type textarea "*"
type textarea "test if the button you see is a green button with CTA to take an"
type textarea "*"
type textarea "test if the button you see is a green button with CTA to take an a"
type textarea "*"
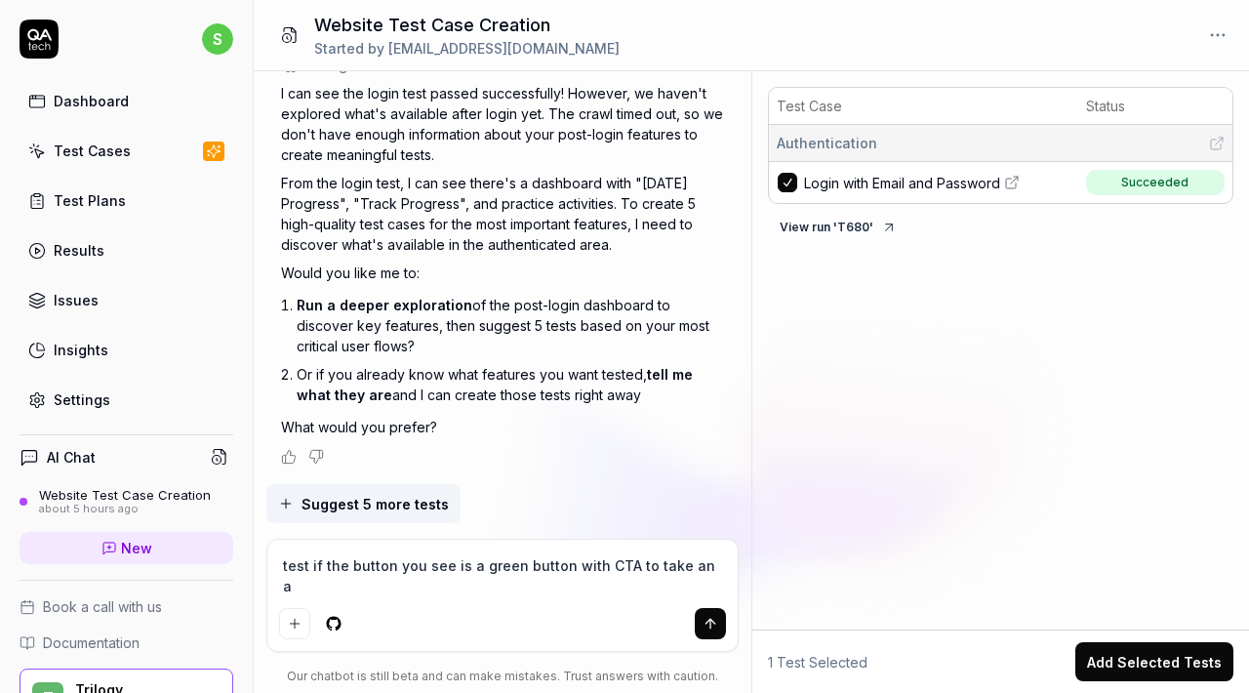
type textarea "test if the button you see is a green button with CTA to take an as"
type textarea "*"
type textarea "test if the button you see is a green button with CTA to take an ass"
type textarea "*"
type textarea "test if the button you see is a green button with CTA to take an asse"
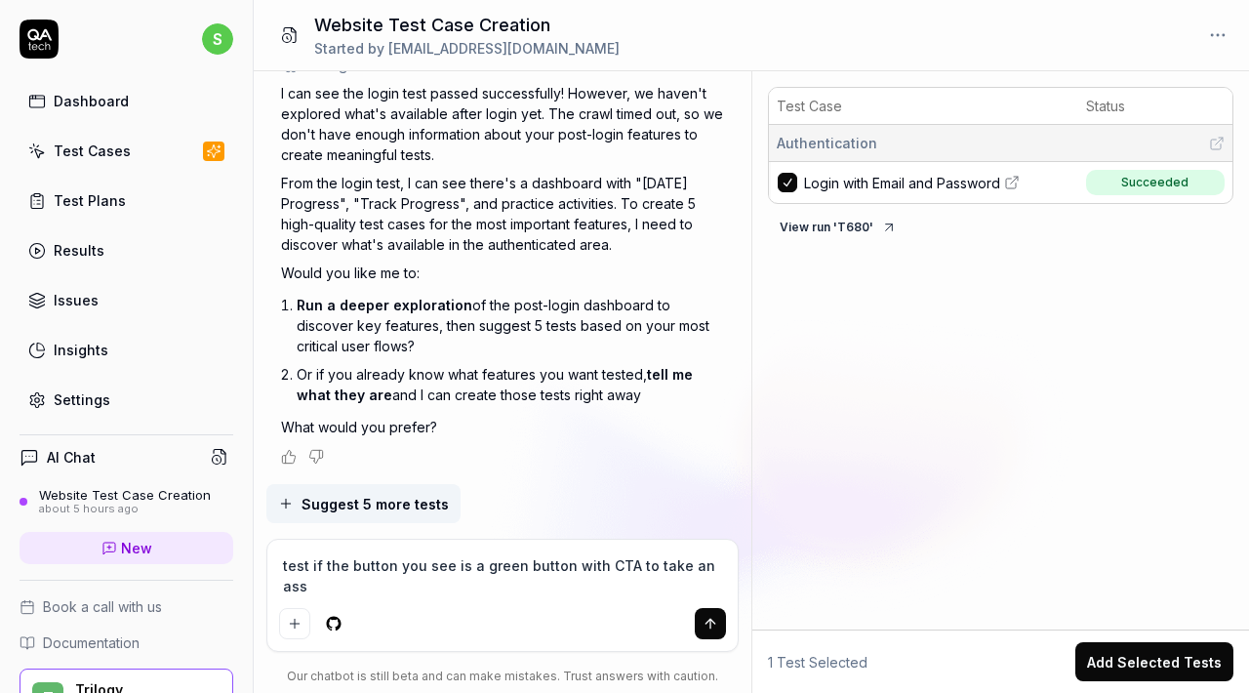
type textarea "*"
type textarea "test if the button you see is a green button with CTA to take an asses"
type textarea "*"
type textarea "test if the button you see is a green button with CTA to take an assess"
type textarea "*"
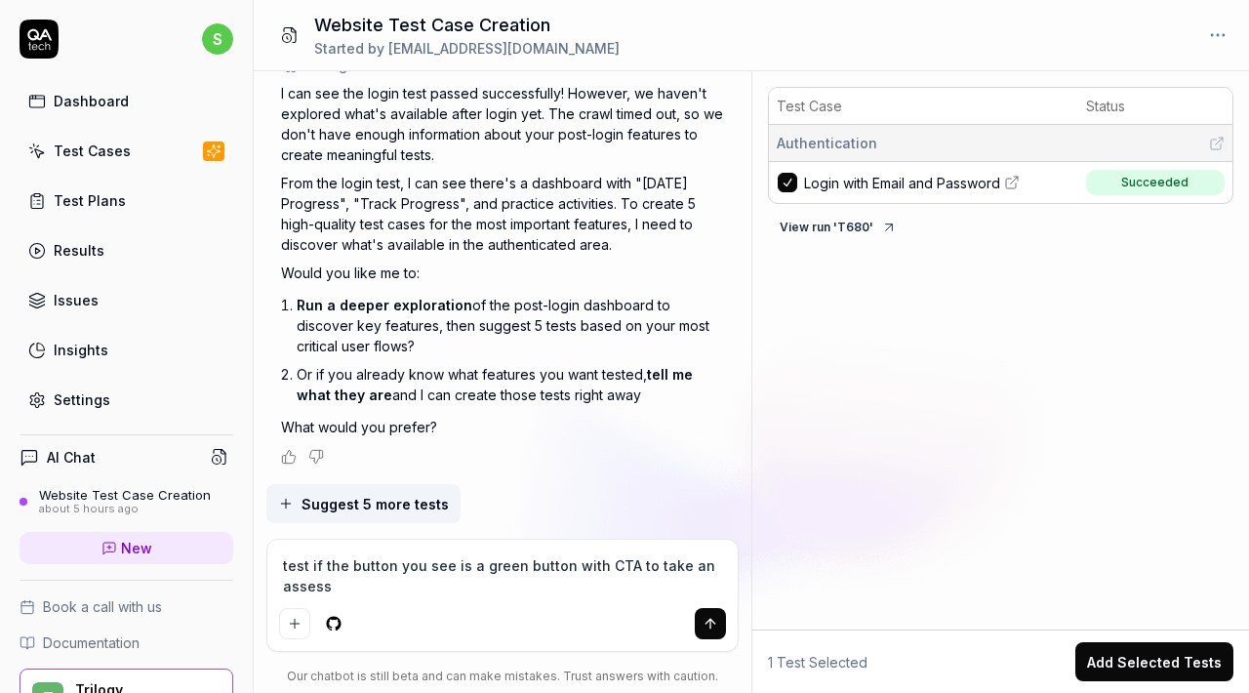
type textarea "test if the button you see is a green button with CTA to take an assessm"
type textarea "*"
type textarea "test if the button you see is a green button with CTA to take an assessme"
type textarea "*"
type textarea "test if the button you see is a green button with CTA to take an assessmen"
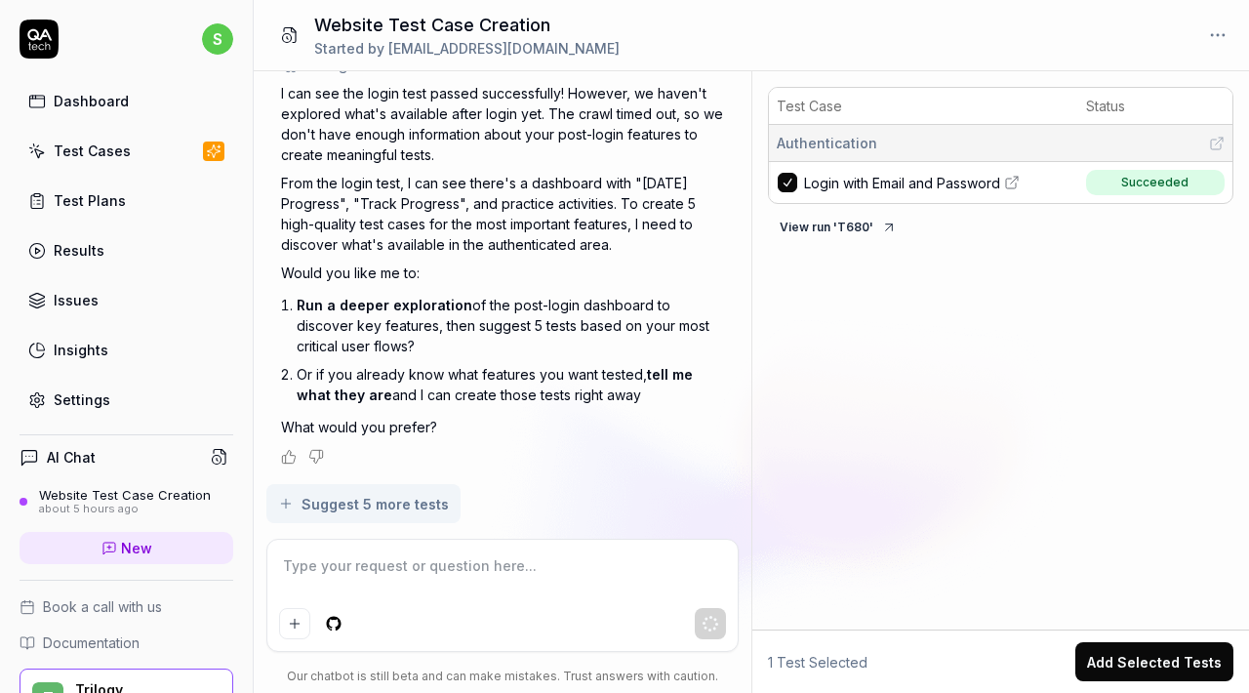
click at [541, 582] on textarea at bounding box center [503, 575] width 448 height 49
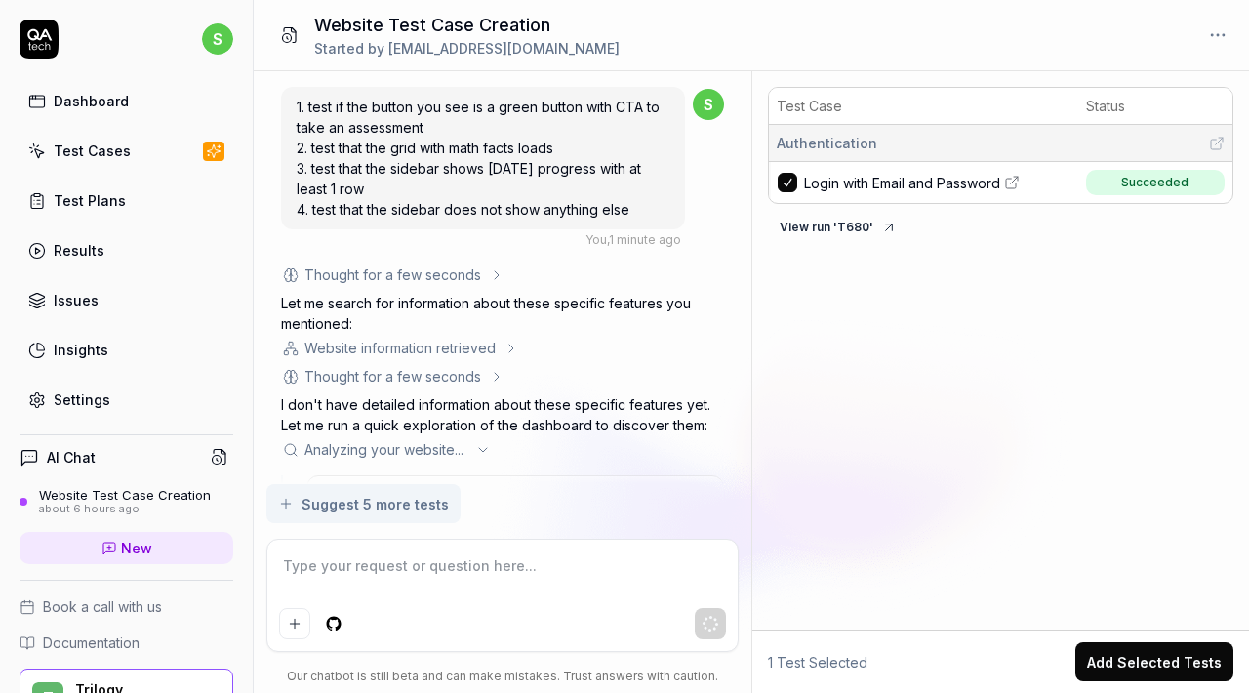
scroll to position [1917, 0]
